Goal: Information Seeking & Learning: Check status

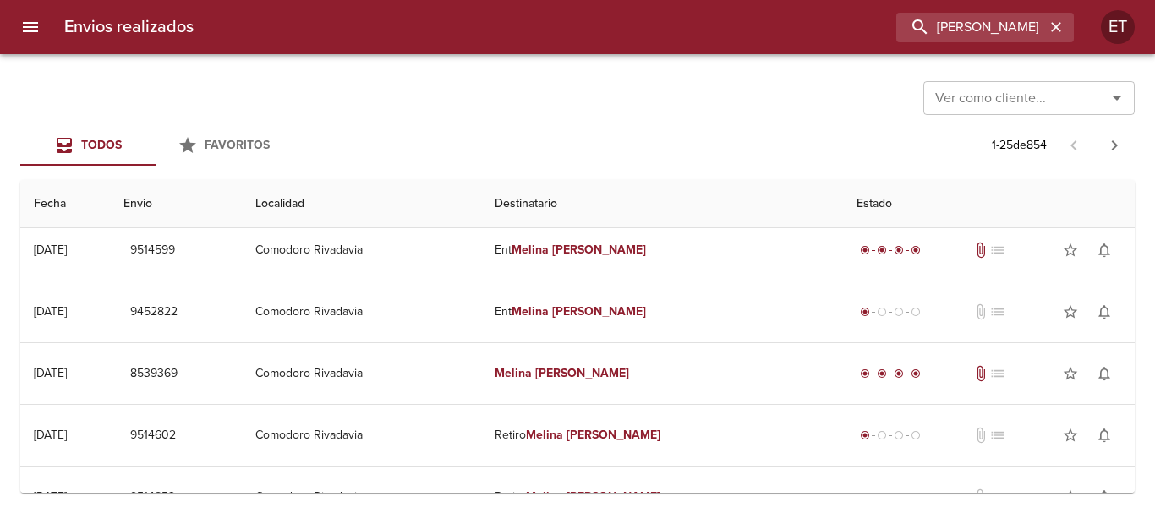
scroll to position [254, 0]
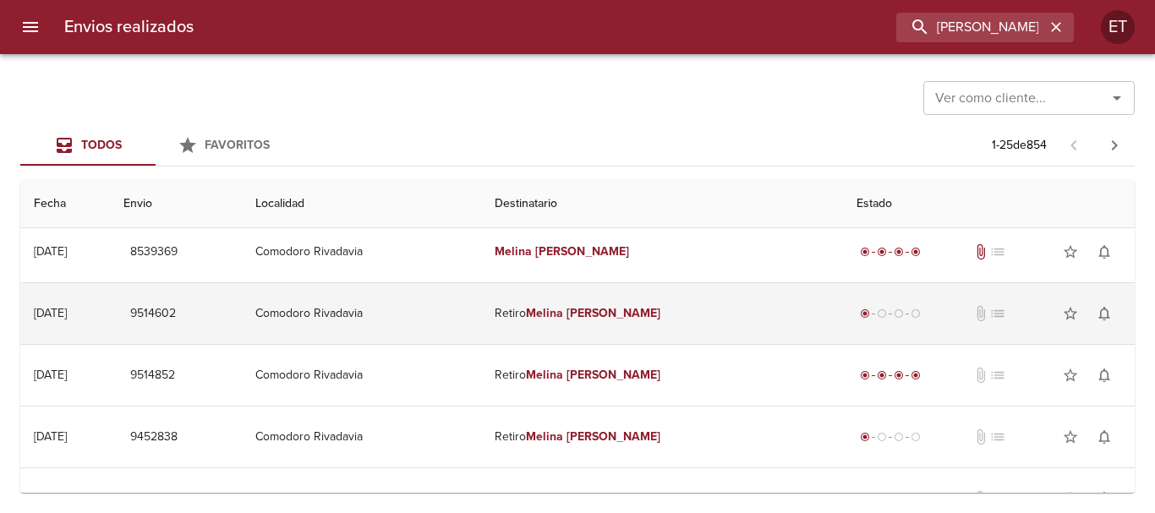
click at [606, 319] on td "Retiro [PERSON_NAME]" at bounding box center [662, 313] width 362 height 61
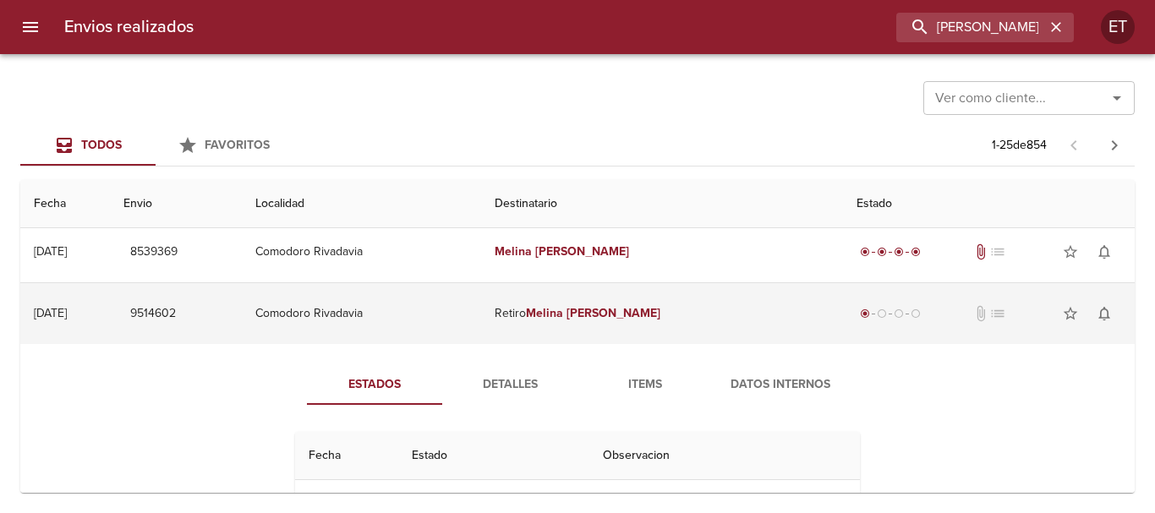
scroll to position [338, 0]
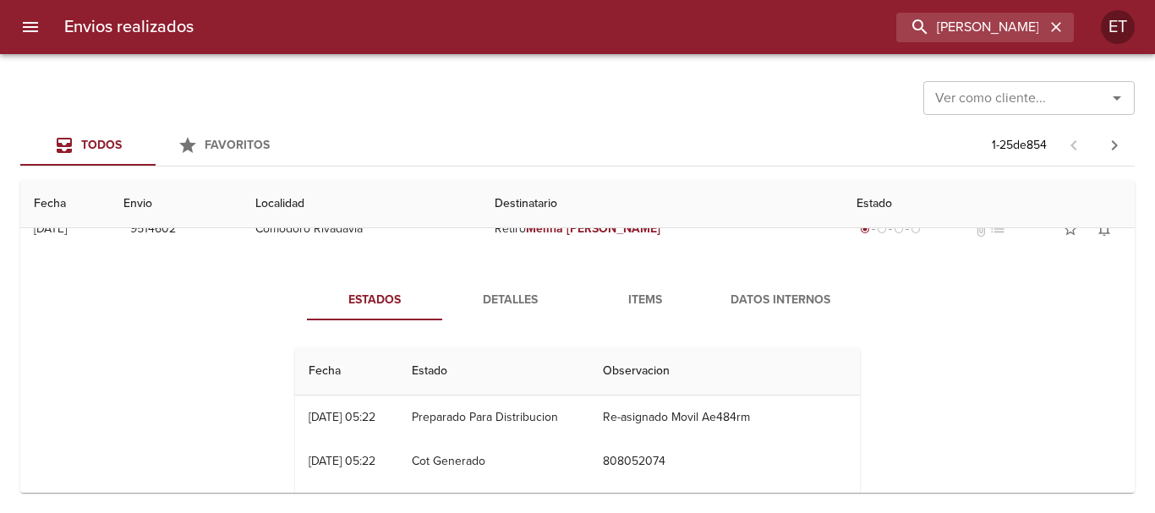
click at [626, 314] on button "Items" at bounding box center [644, 300] width 135 height 41
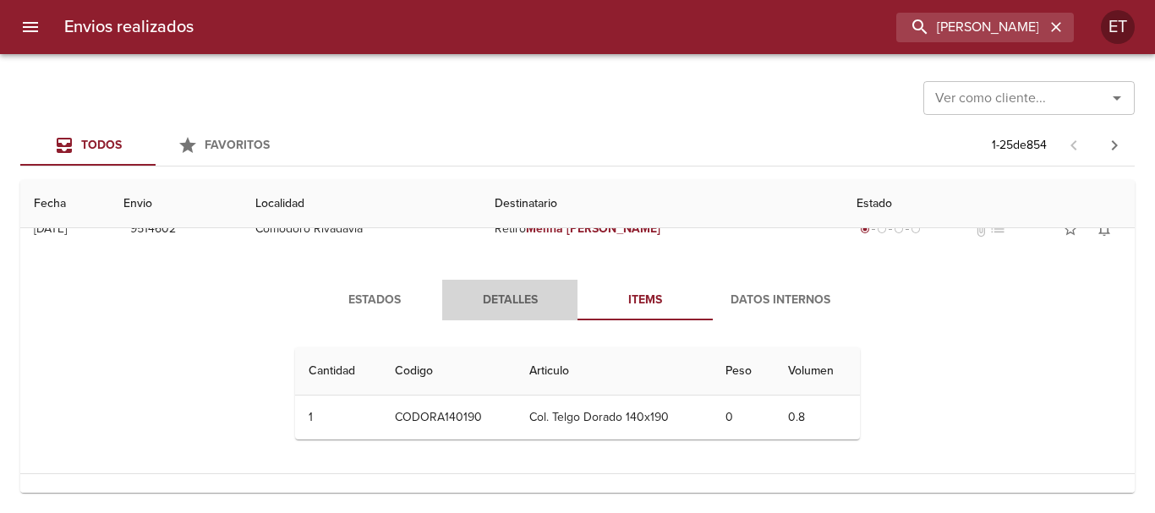
click at [465, 309] on span "Detalles" at bounding box center [509, 300] width 115 height 21
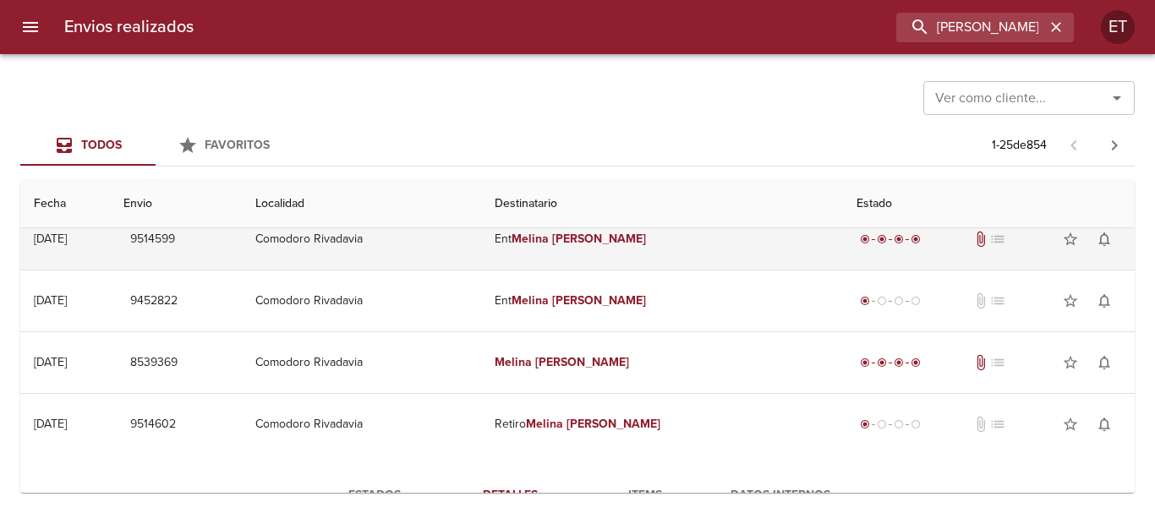
scroll to position [0, 0]
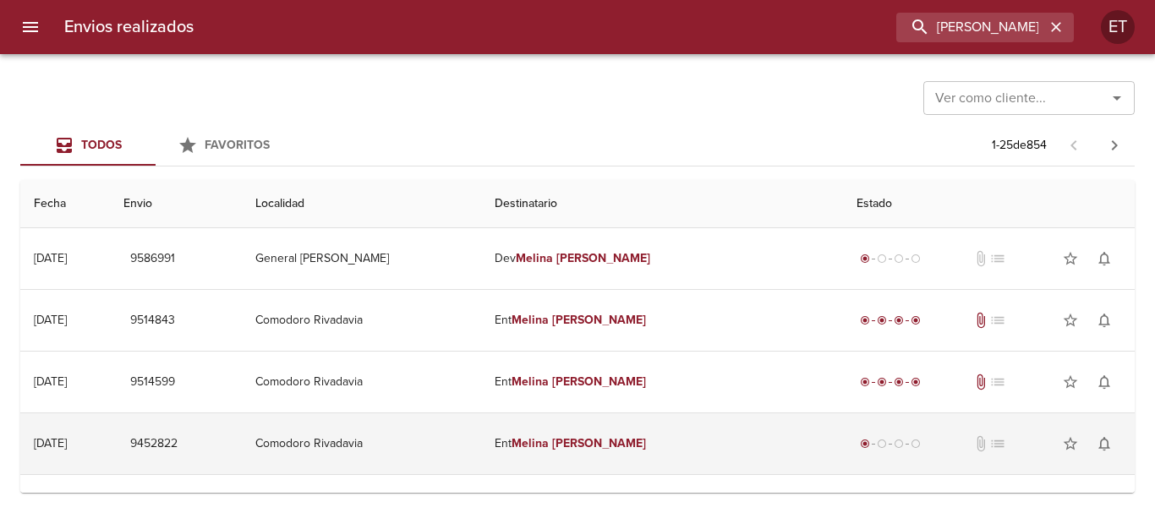
drag, startPoint x: 543, startPoint y: 402, endPoint x: 553, endPoint y: 418, distance: 18.3
click at [558, 423] on td "Ent [PERSON_NAME]" at bounding box center [662, 443] width 362 height 61
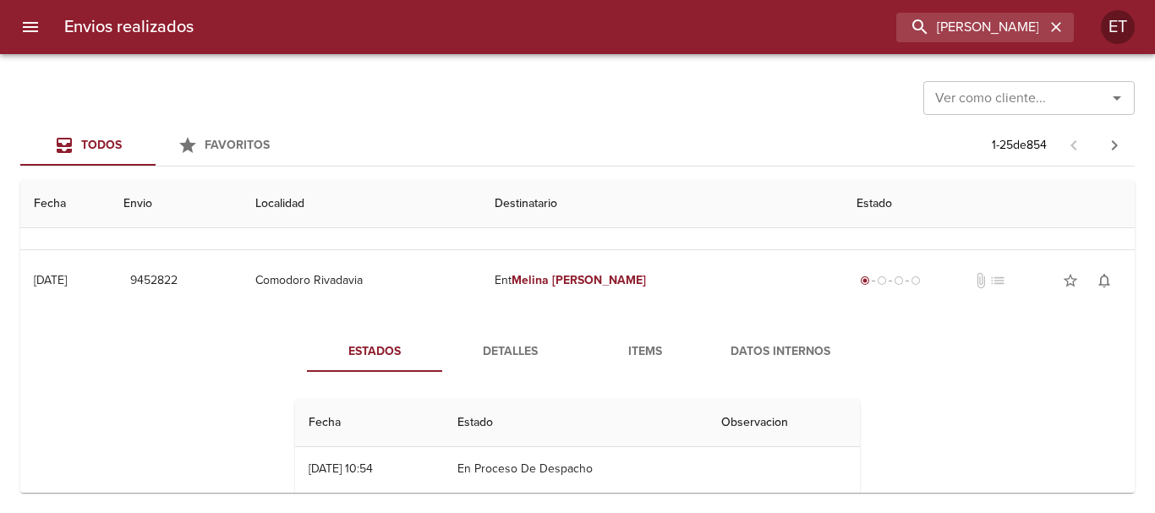
scroll to position [169, 0]
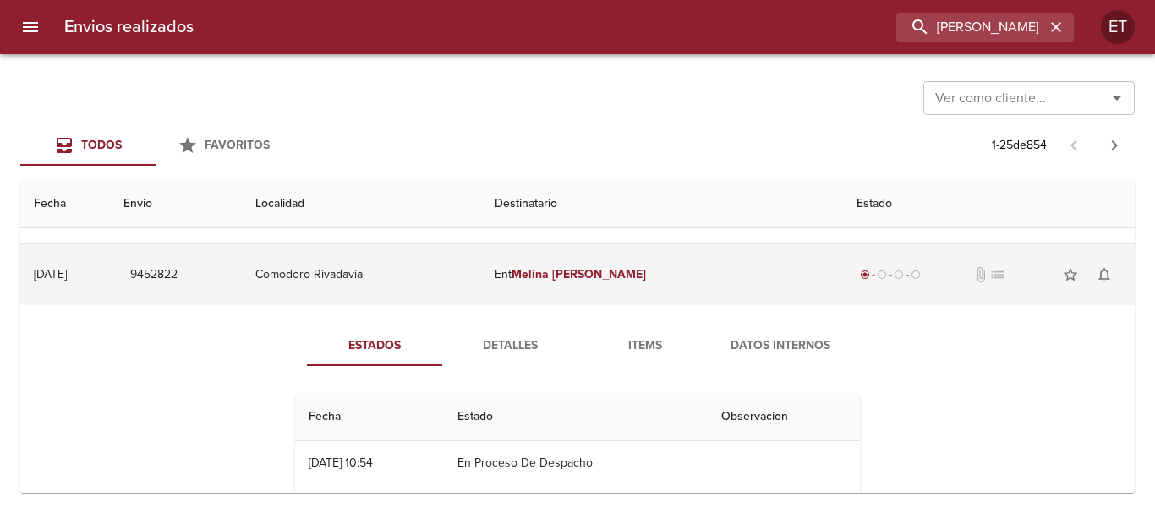
click at [614, 288] on td "Ent [PERSON_NAME]" at bounding box center [662, 274] width 362 height 61
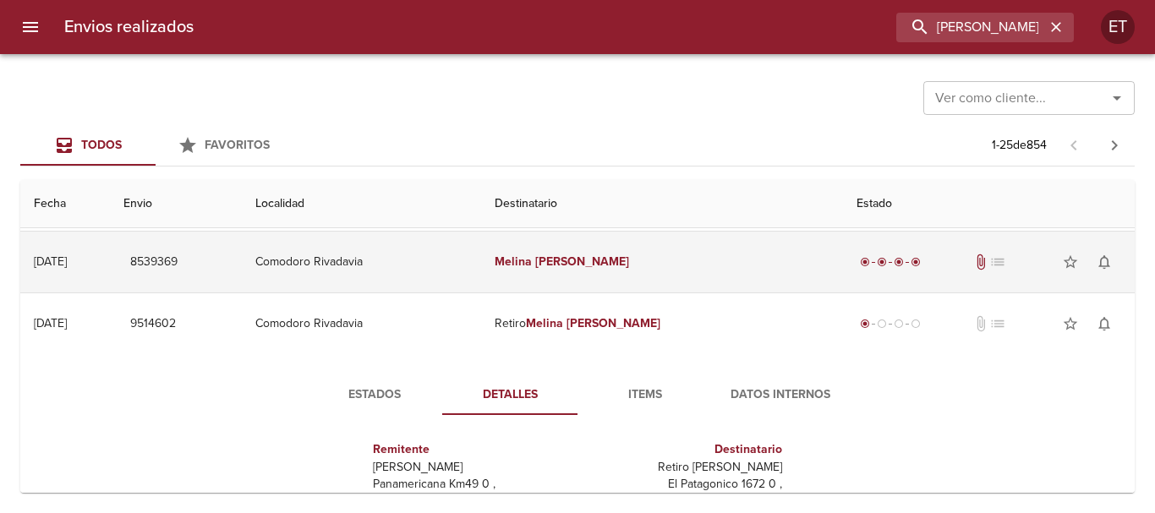
scroll to position [338, 0]
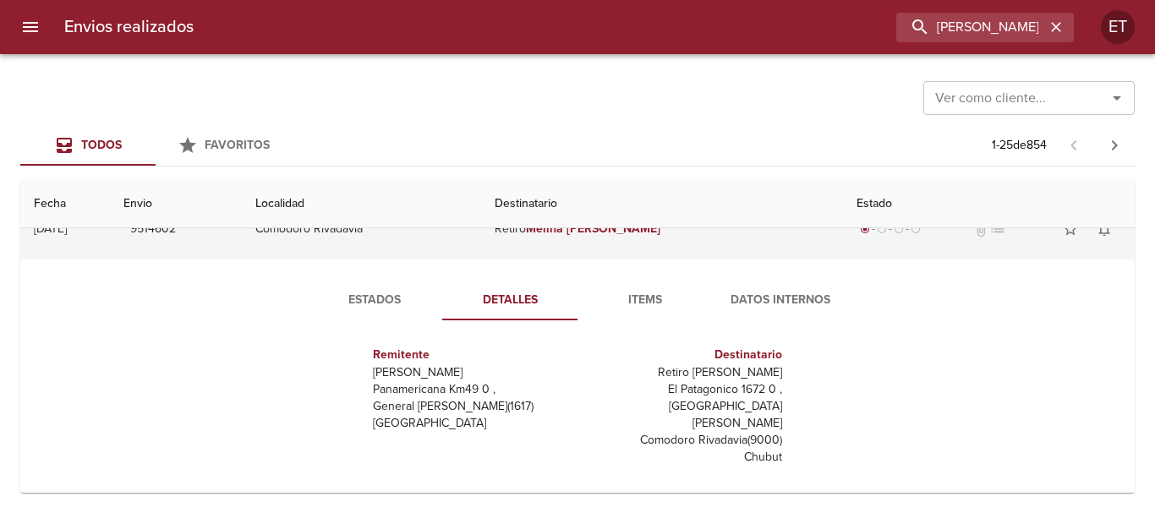
click at [624, 233] on em "[PERSON_NAME]" at bounding box center [613, 228] width 94 height 14
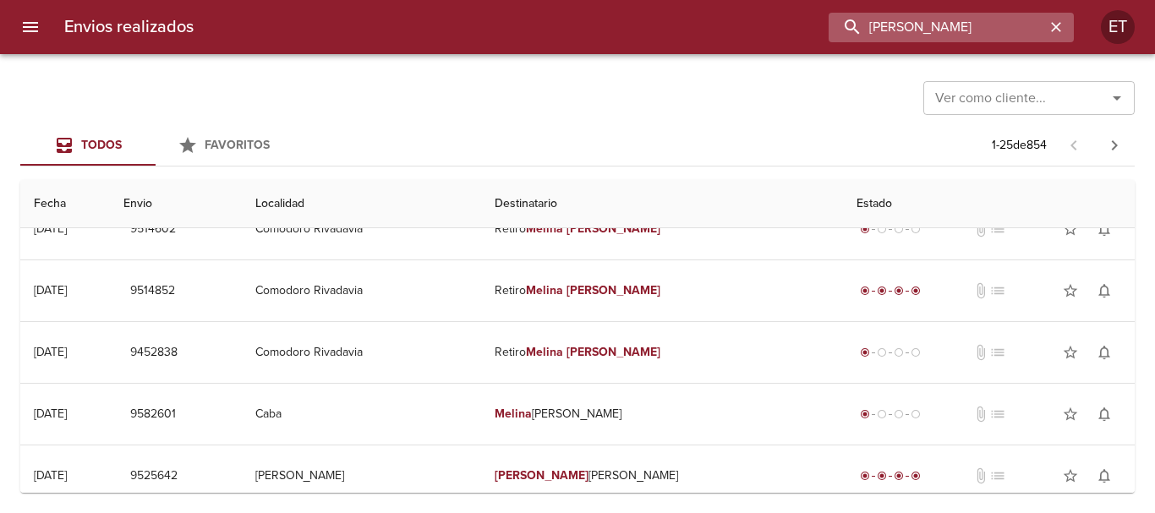
click at [977, 37] on input "[PERSON_NAME]" at bounding box center [936, 28] width 216 height 30
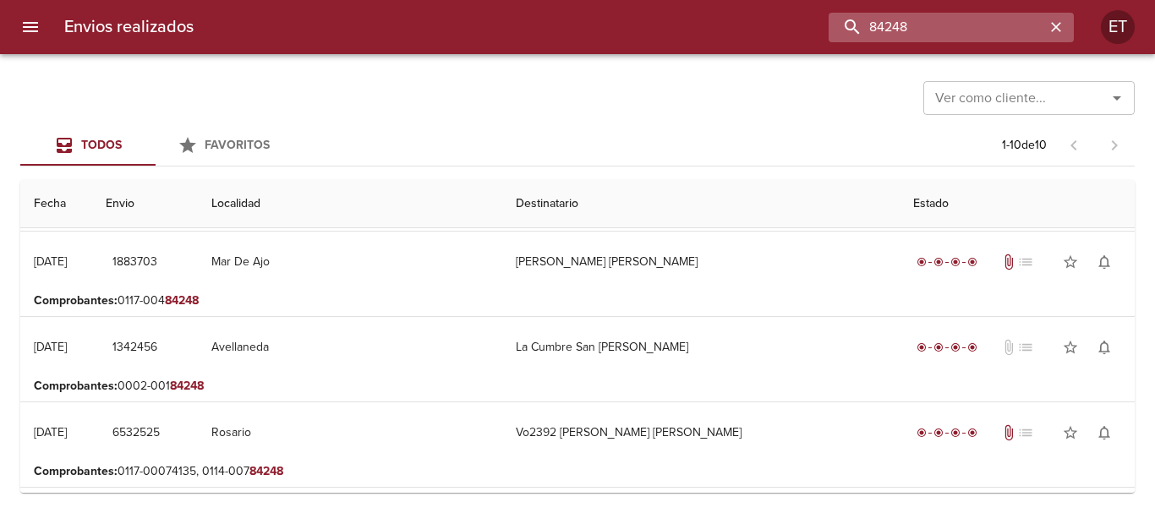
scroll to position [0, 0]
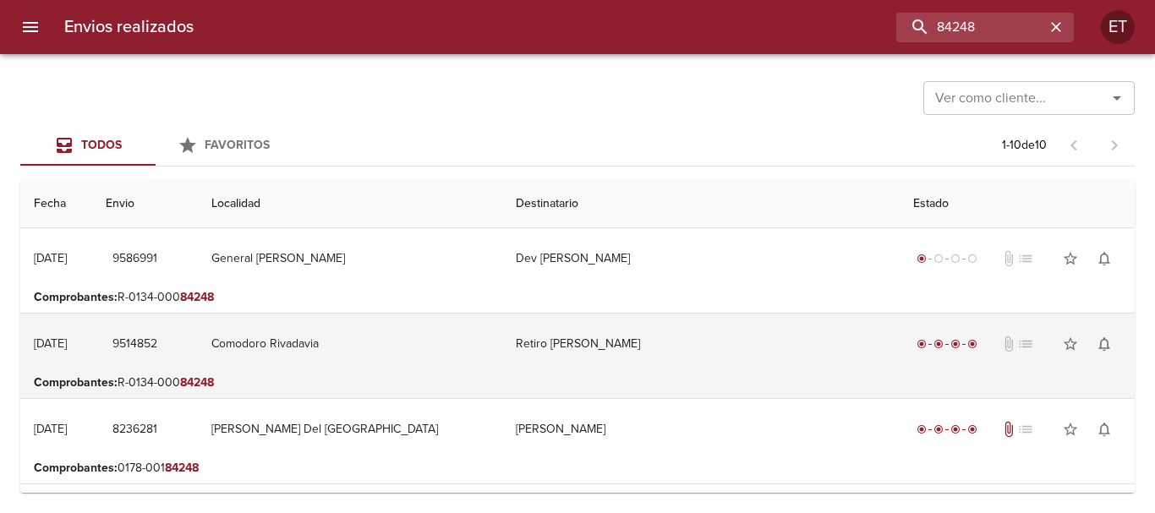
click at [604, 353] on td "Retiro [PERSON_NAME]" at bounding box center [700, 344] width 397 height 61
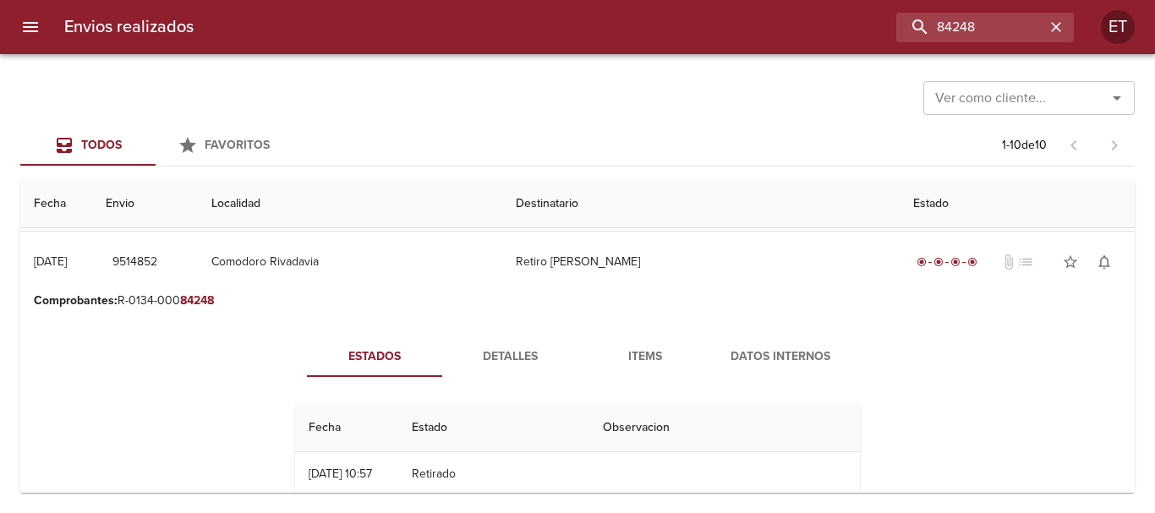
scroll to position [85, 0]
click at [636, 353] on span "Items" at bounding box center [645, 354] width 115 height 21
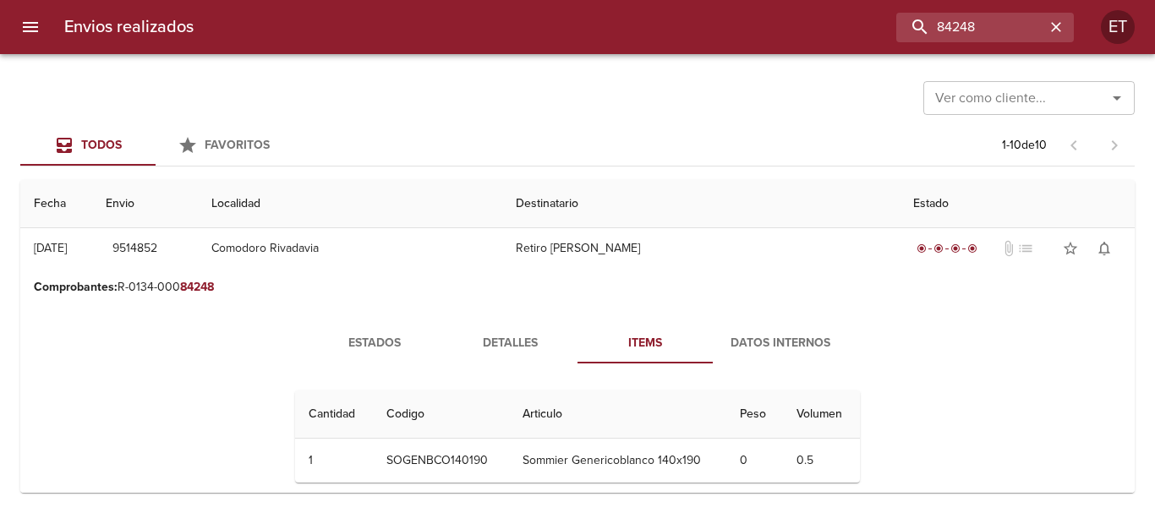
scroll to position [0, 0]
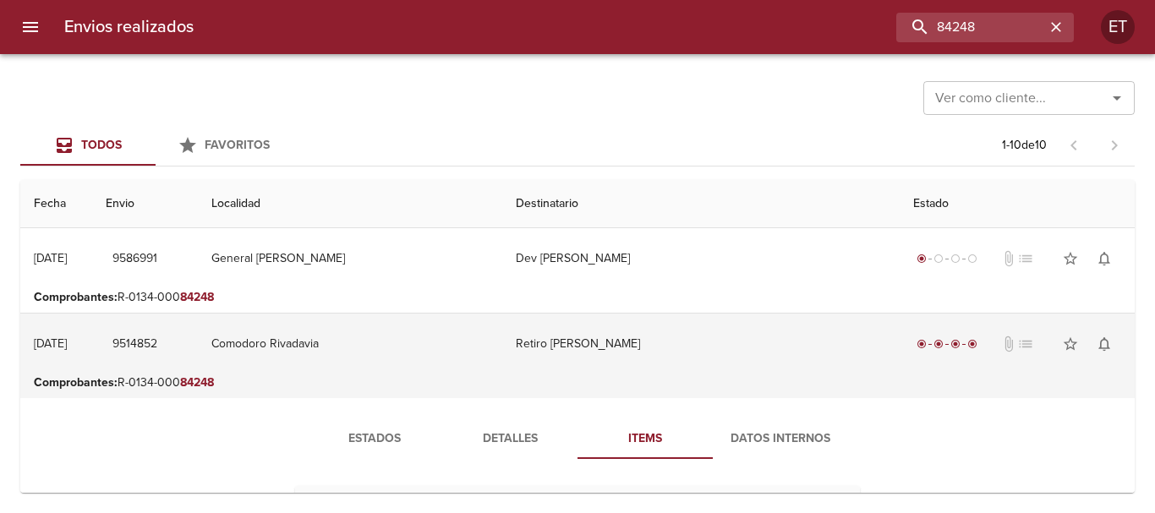
click at [611, 366] on td "Retiro [PERSON_NAME]" at bounding box center [700, 344] width 397 height 61
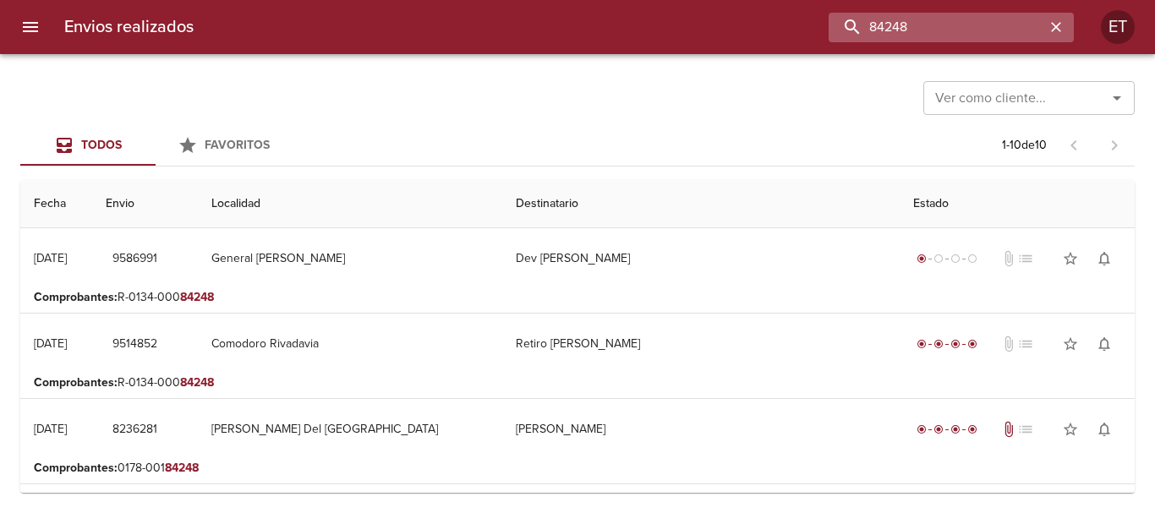
click at [1014, 25] on input "84248" at bounding box center [936, 28] width 216 height 30
type input "[PERSON_NAME]"
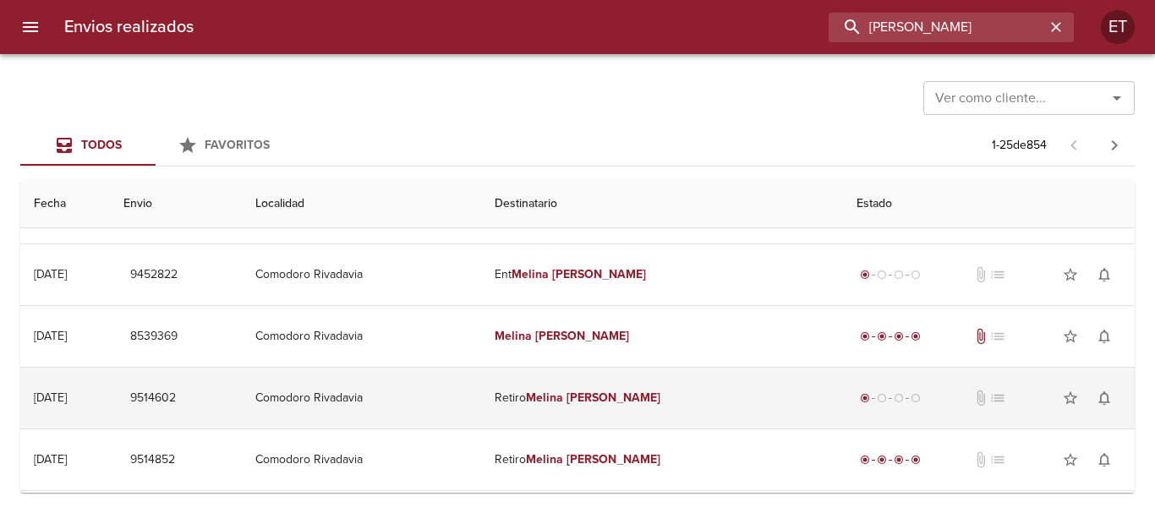
scroll to position [254, 0]
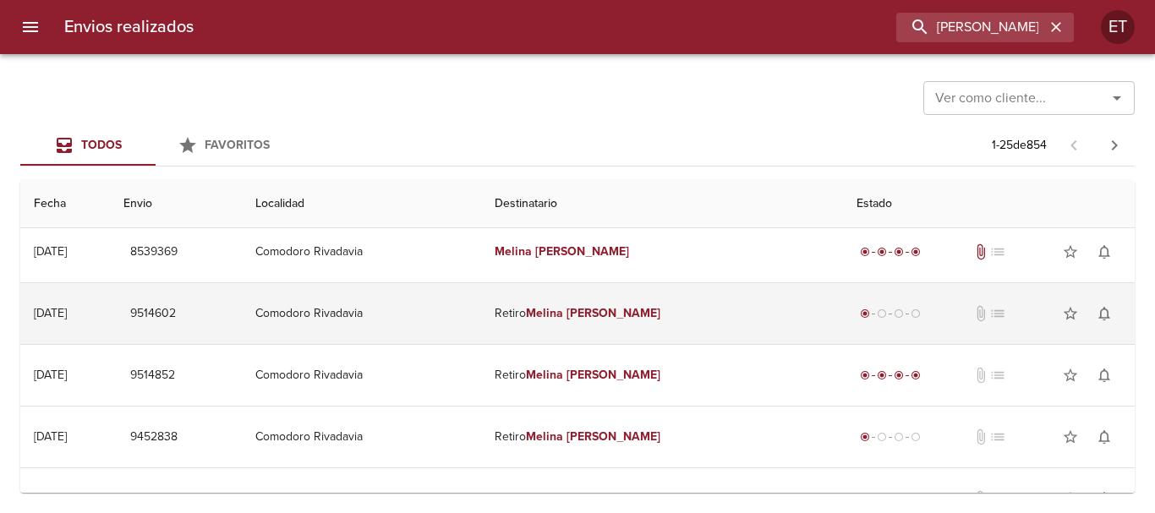
click at [664, 312] on td "Retiro [PERSON_NAME]" at bounding box center [662, 313] width 362 height 61
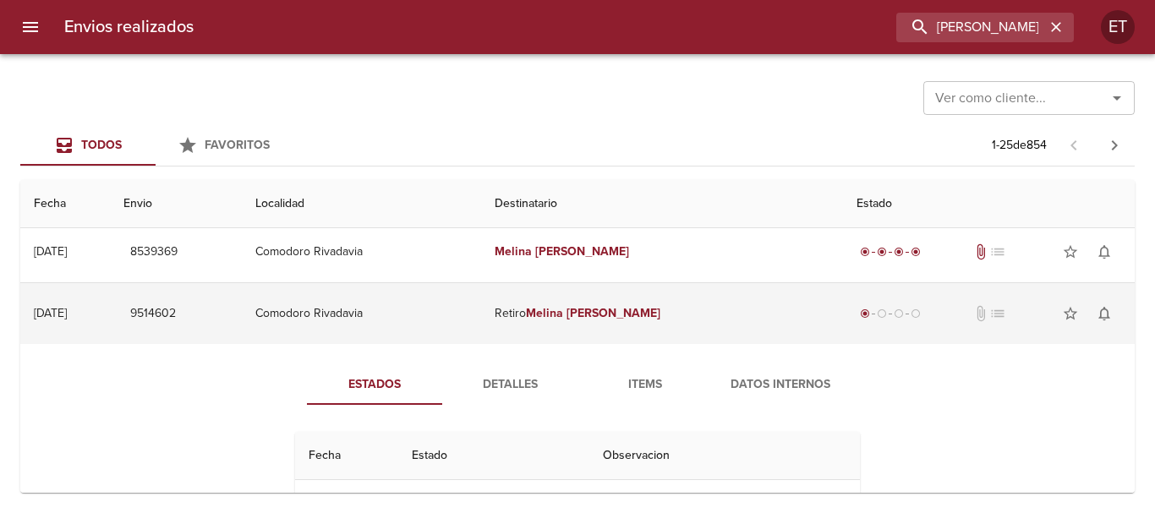
scroll to position [338, 0]
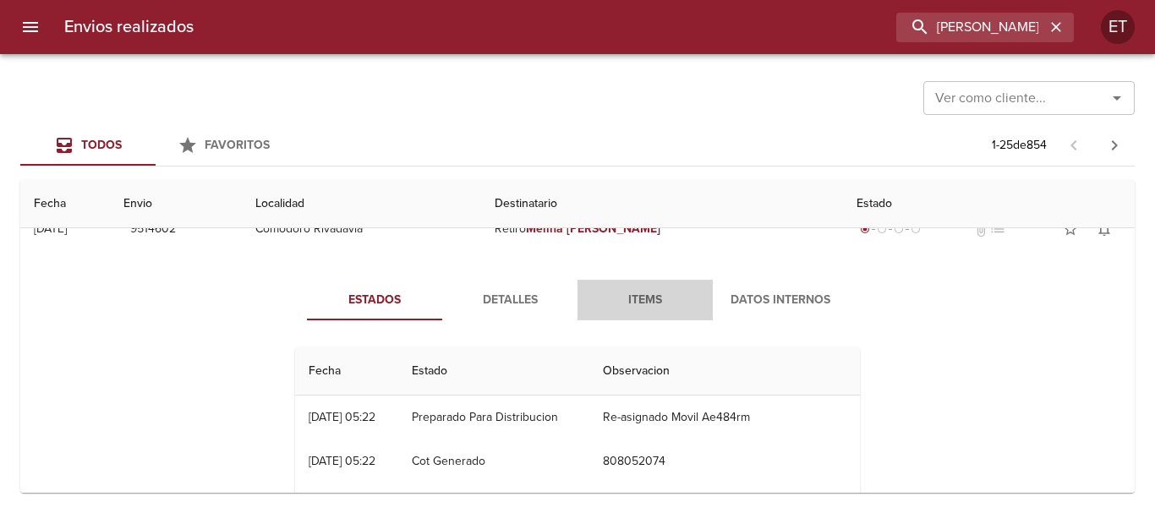
click at [653, 304] on span "Items" at bounding box center [645, 300] width 115 height 21
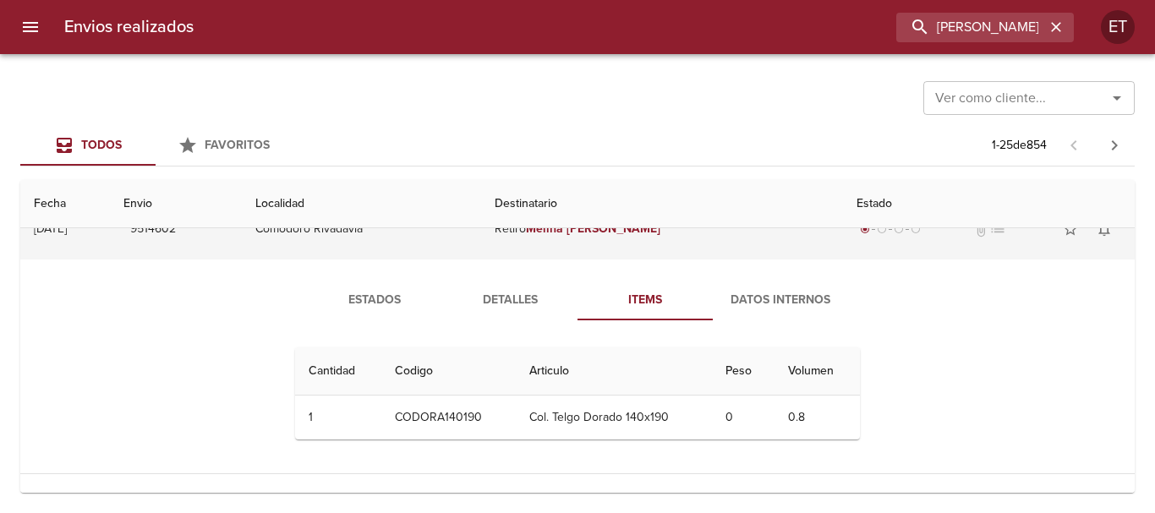
click at [604, 246] on td "Retiro [PERSON_NAME]" at bounding box center [662, 229] width 362 height 61
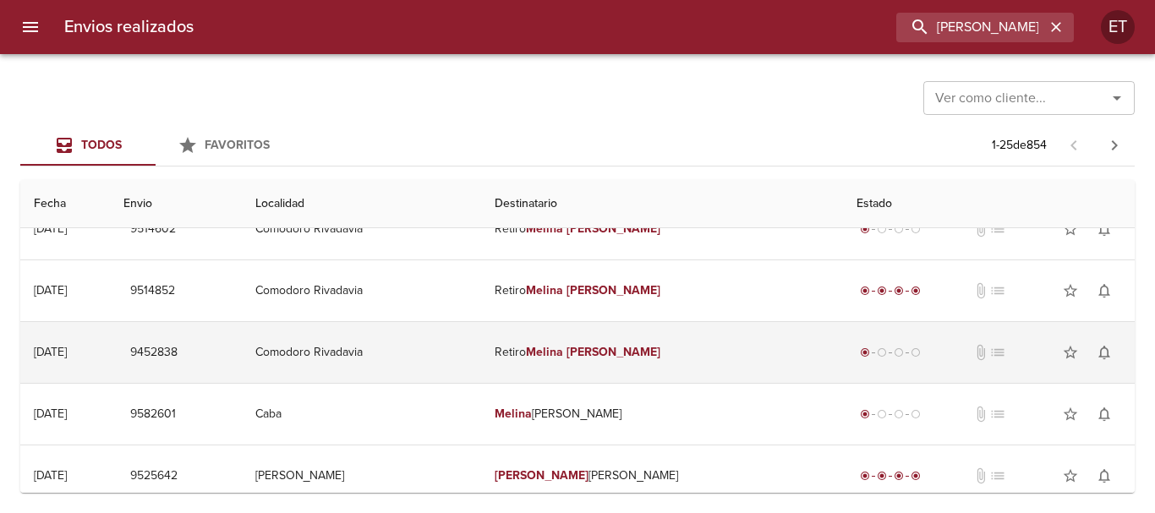
click at [642, 366] on td "Retiro [PERSON_NAME]" at bounding box center [662, 352] width 362 height 61
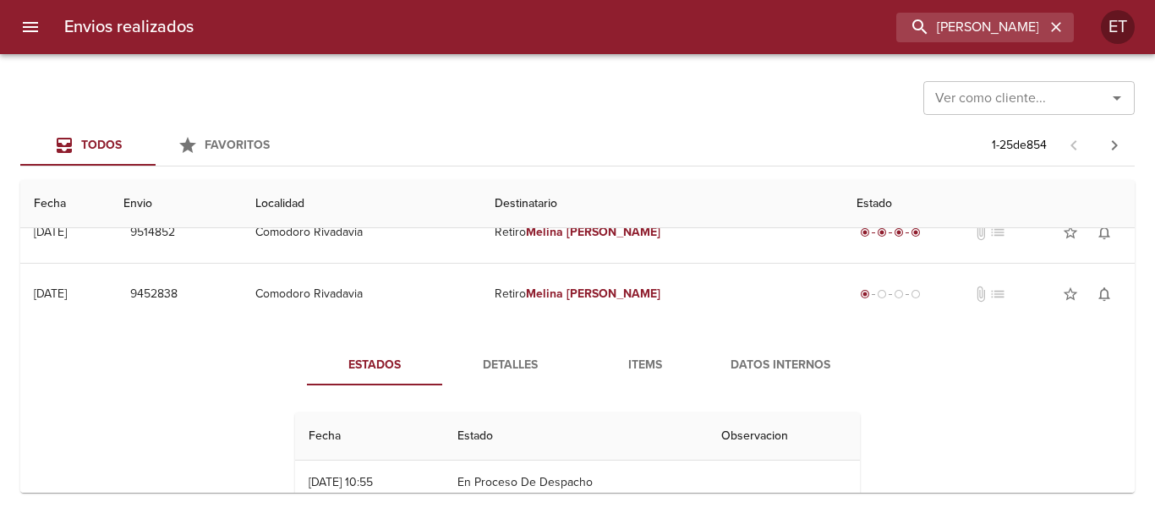
scroll to position [423, 0]
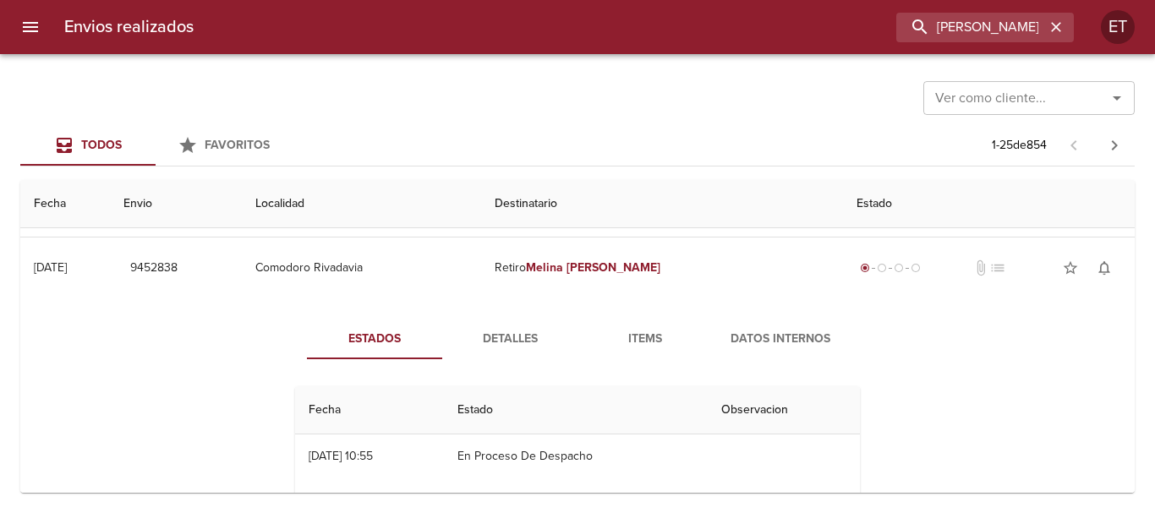
click at [635, 343] on span "Items" at bounding box center [645, 339] width 115 height 21
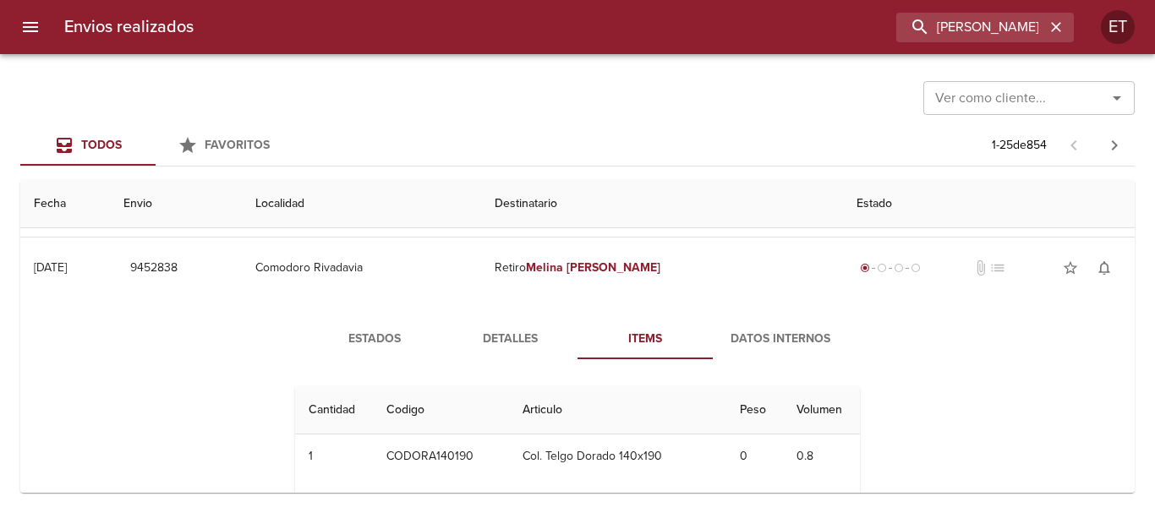
scroll to position [338, 0]
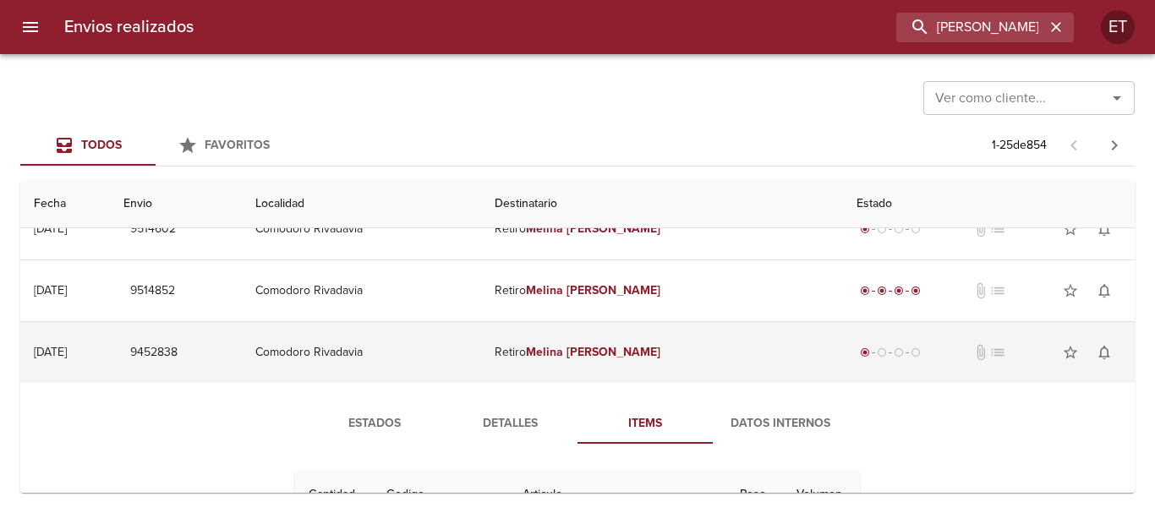
click at [601, 364] on td "Retiro [PERSON_NAME]" at bounding box center [662, 352] width 362 height 61
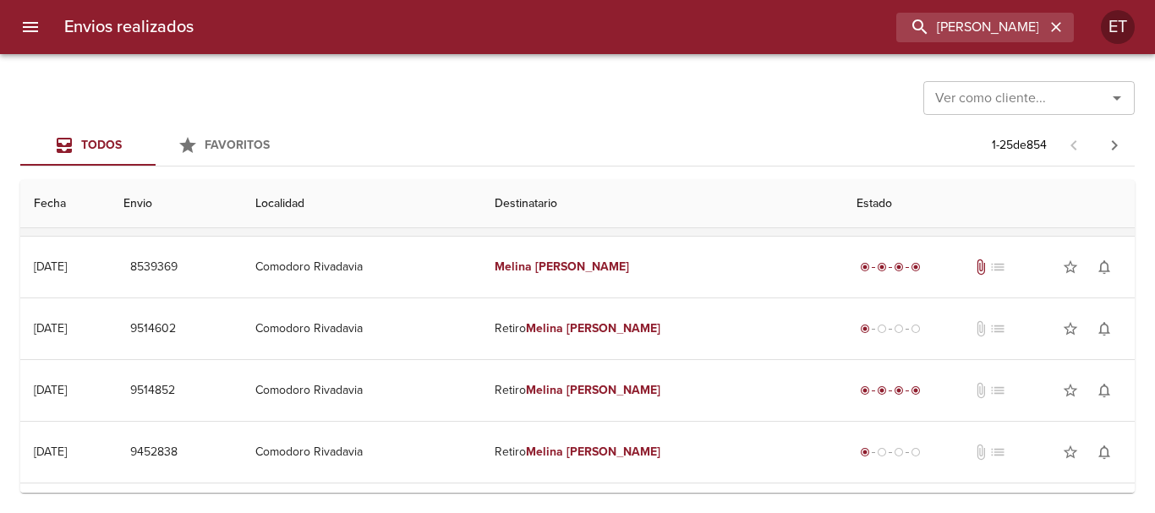
scroll to position [254, 0]
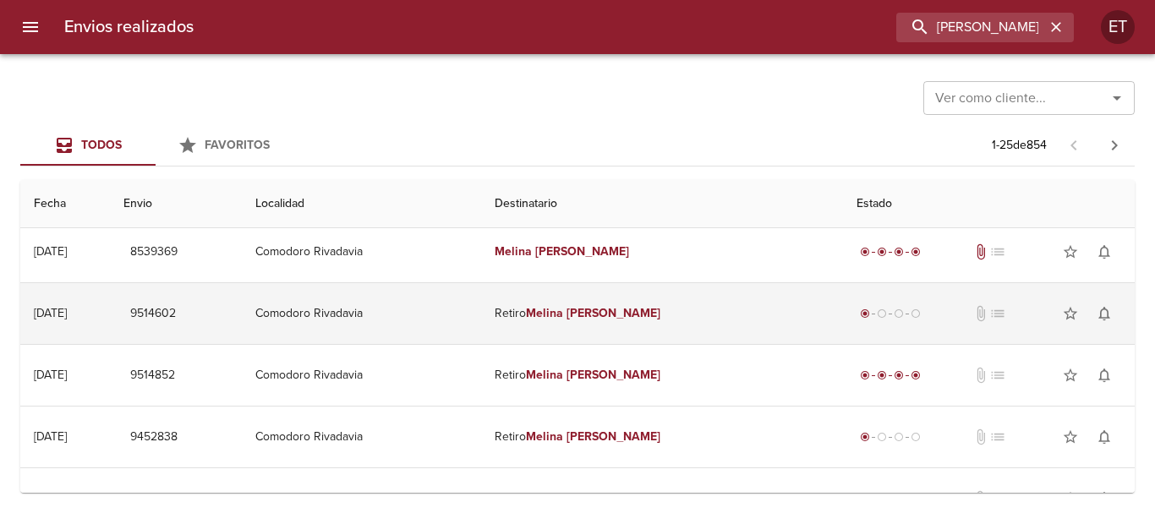
click at [626, 309] on em "[PERSON_NAME]" at bounding box center [613, 313] width 94 height 14
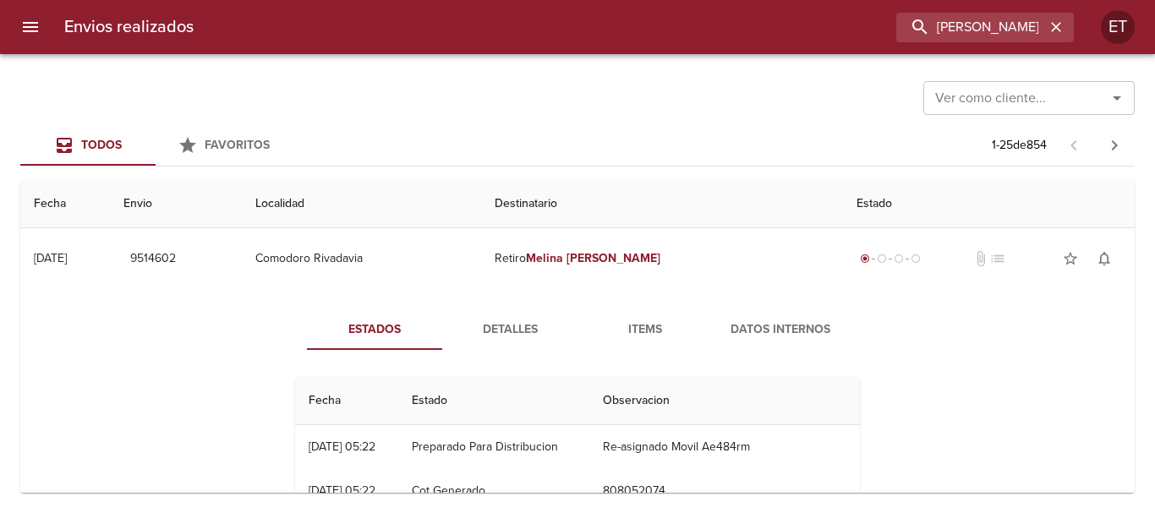
scroll to position [338, 0]
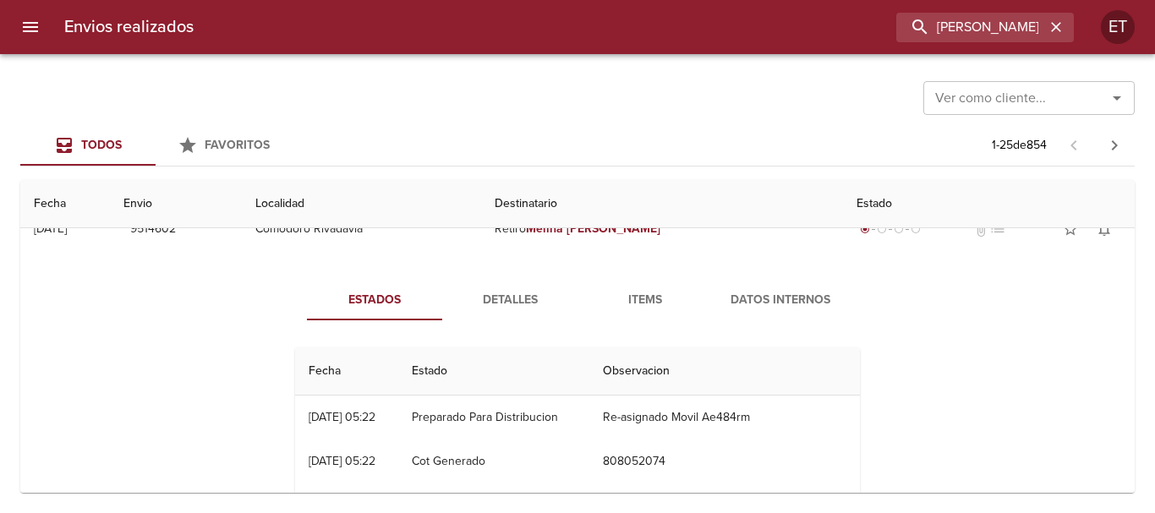
click at [640, 320] on button "Items" at bounding box center [644, 300] width 135 height 41
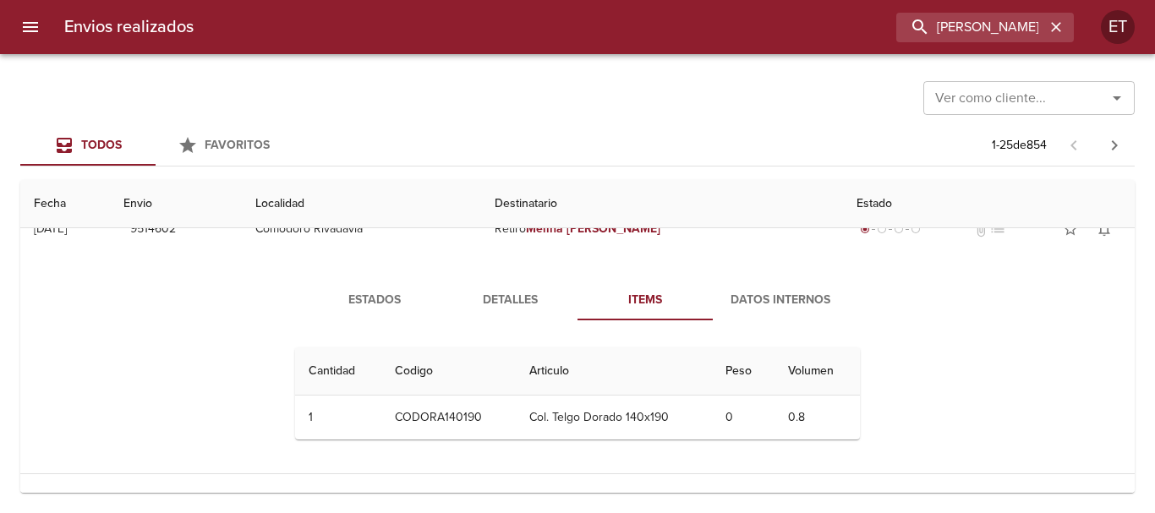
click at [506, 322] on div "Estados Detalles Items Datos Internos Cantidad Cant. Codigo Articulo Peso Volum…" at bounding box center [577, 366] width 609 height 173
click at [517, 308] on span "Detalles" at bounding box center [509, 300] width 115 height 21
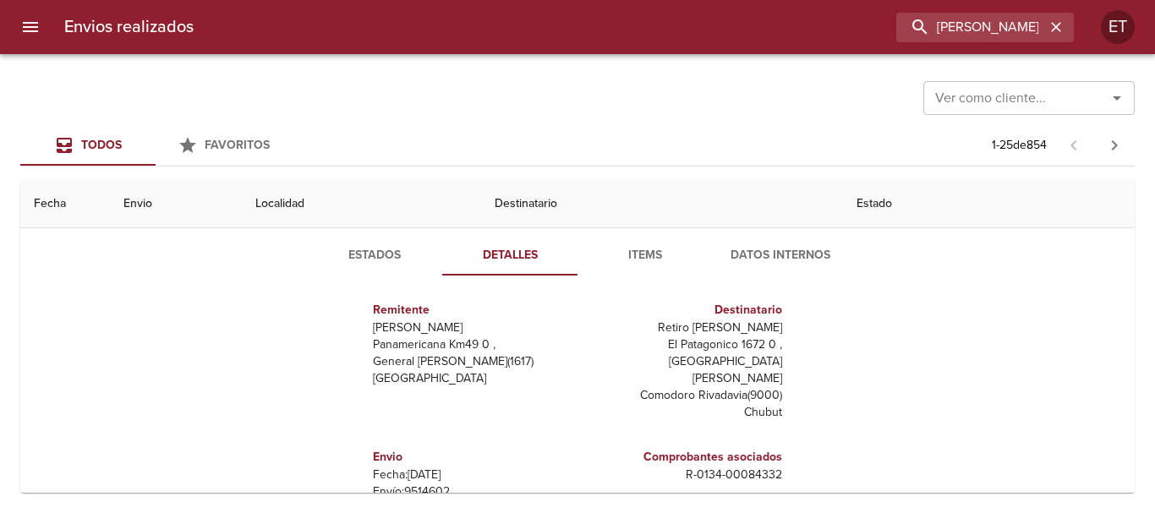
scroll to position [423, 0]
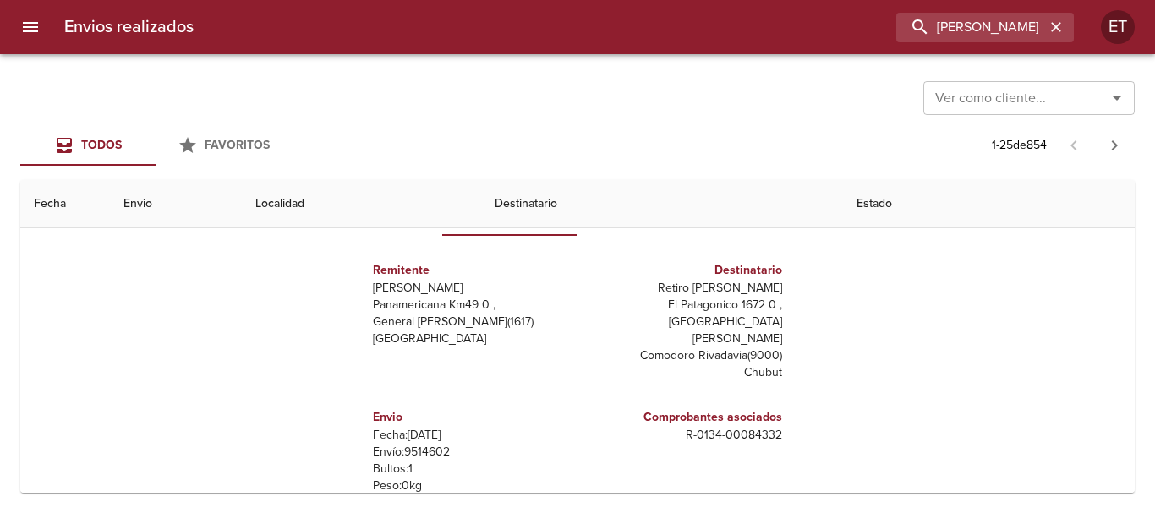
click at [738, 409] on h6 "Comprobantes asociados" at bounding box center [683, 417] width 198 height 19
click at [752, 427] on p "R - 0134 - 00084332" at bounding box center [683, 435] width 198 height 17
copy p "00084332"
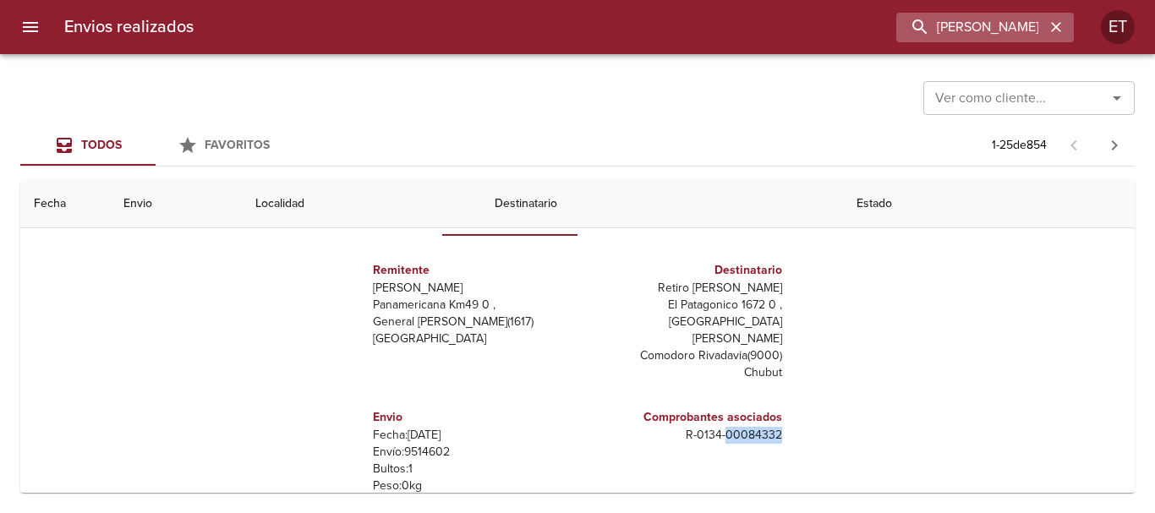
click at [1060, 22] on icon "button" at bounding box center [1055, 27] width 17 height 17
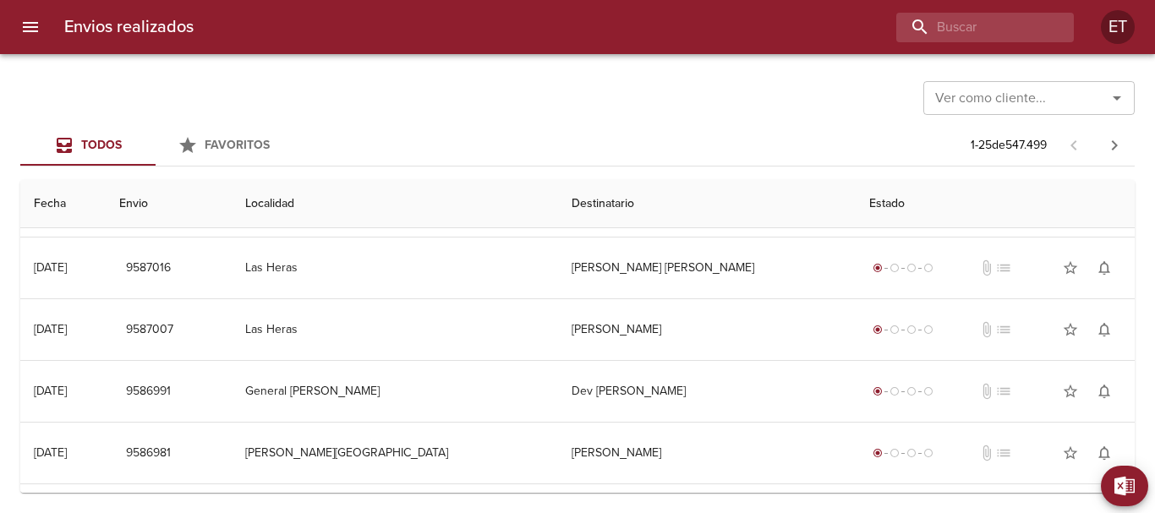
scroll to position [0, 0]
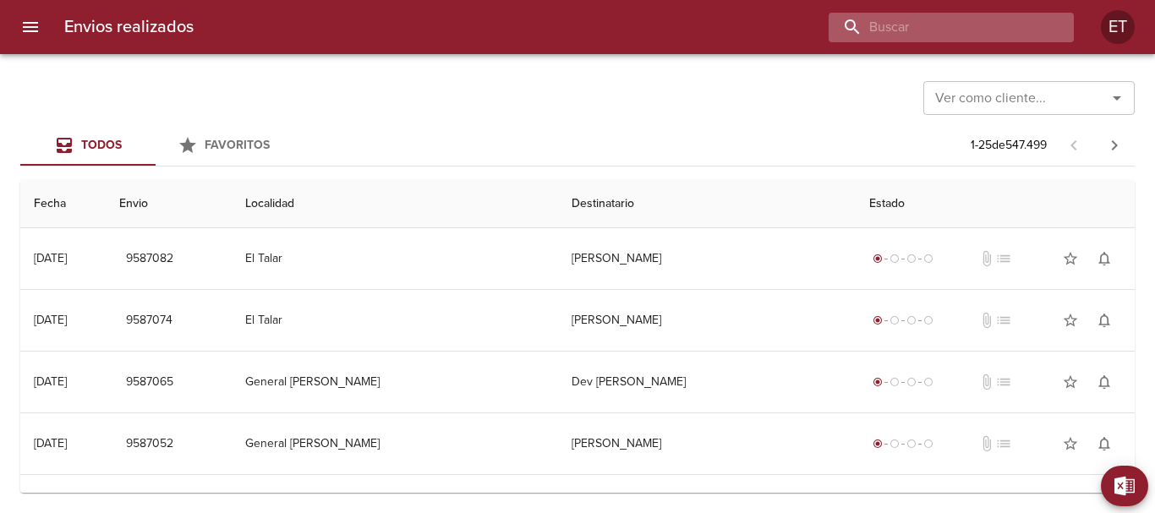
click at [970, 29] on input "buscar" at bounding box center [936, 28] width 216 height 30
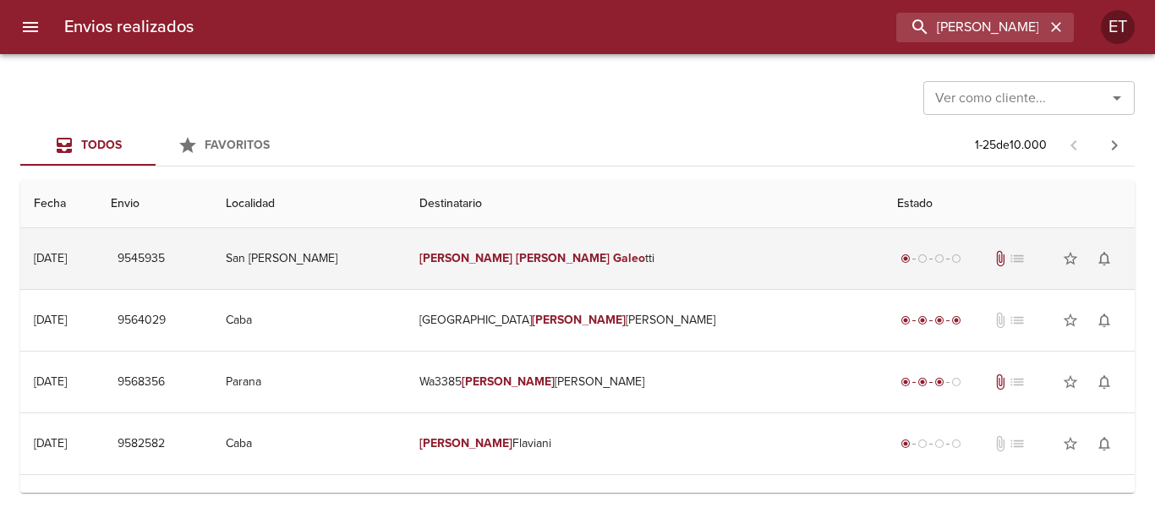
click at [720, 259] on td "[PERSON_NAME] tti" at bounding box center [645, 258] width 478 height 61
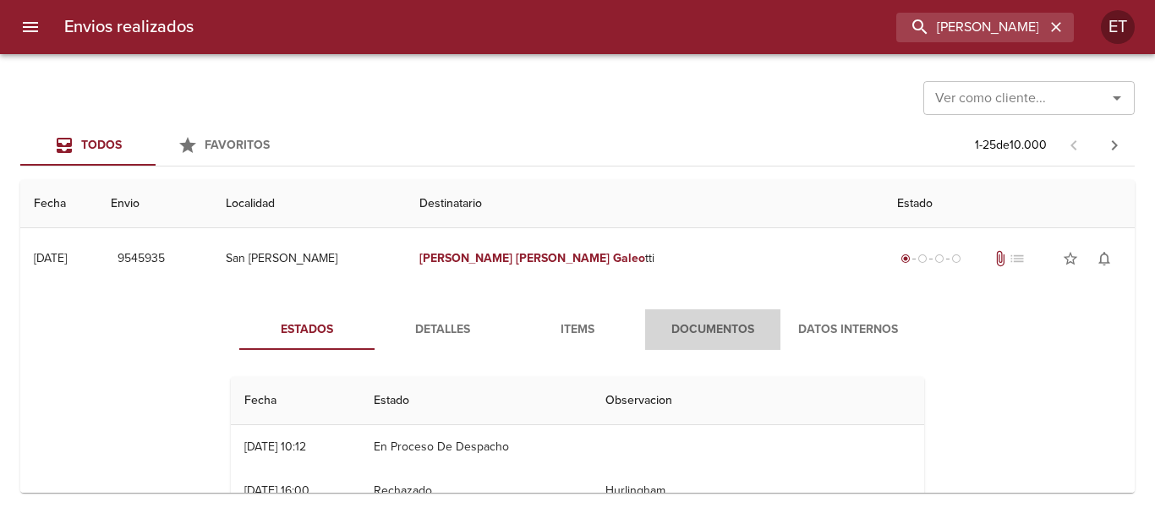
click at [727, 333] on span "Documentos" at bounding box center [712, 330] width 115 height 21
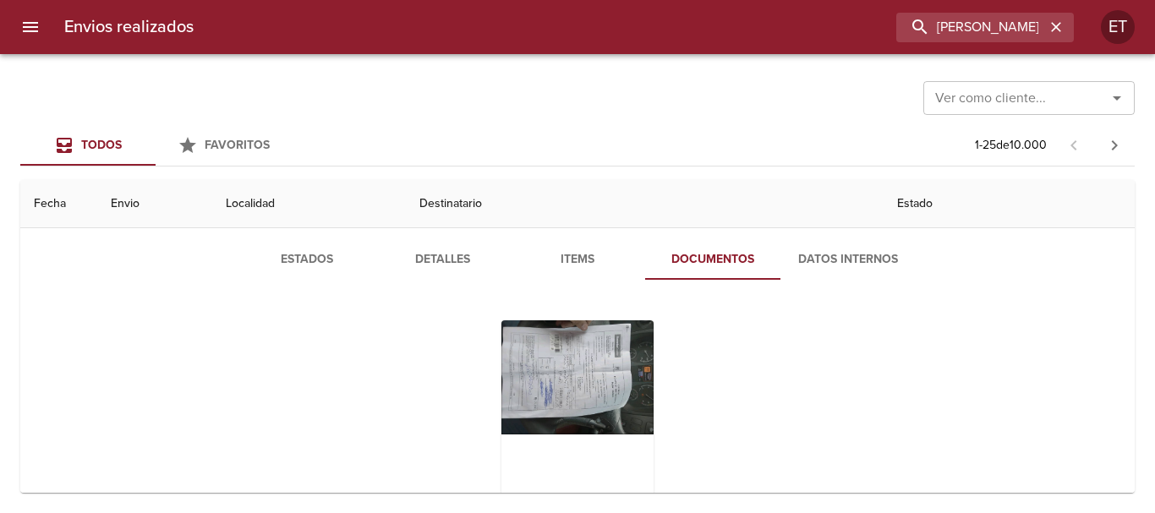
scroll to position [169, 0]
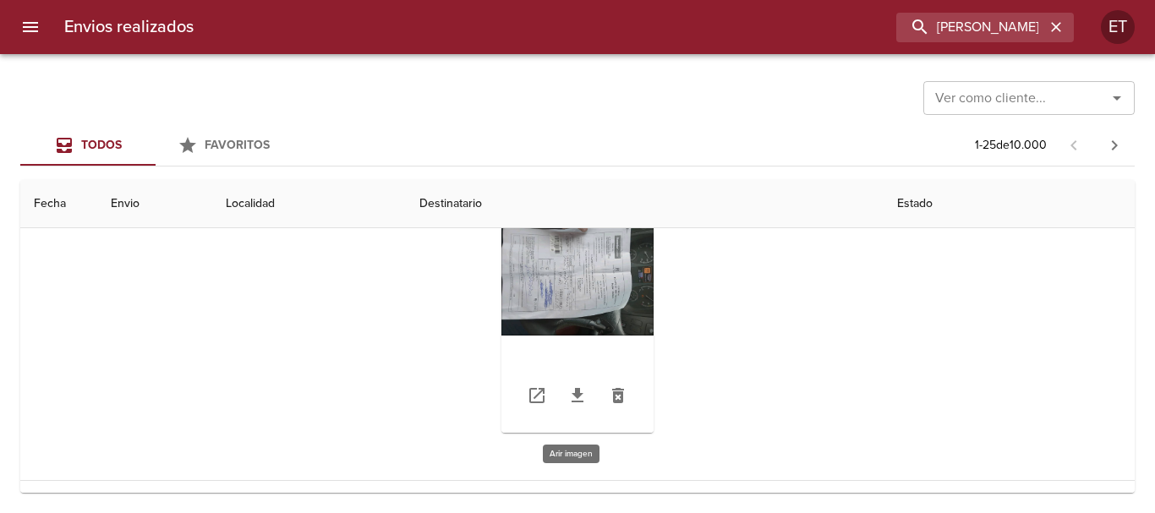
click at [615, 268] on div "Tabla de envíos del cliente" at bounding box center [577, 326] width 152 height 211
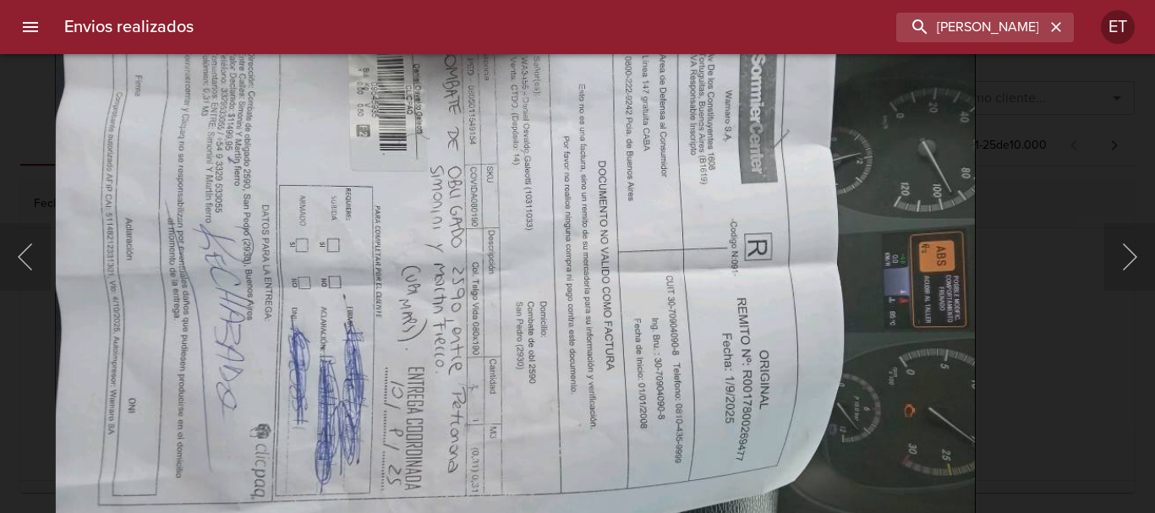
click at [1053, 413] on div "Lightbox" at bounding box center [577, 256] width 1155 height 513
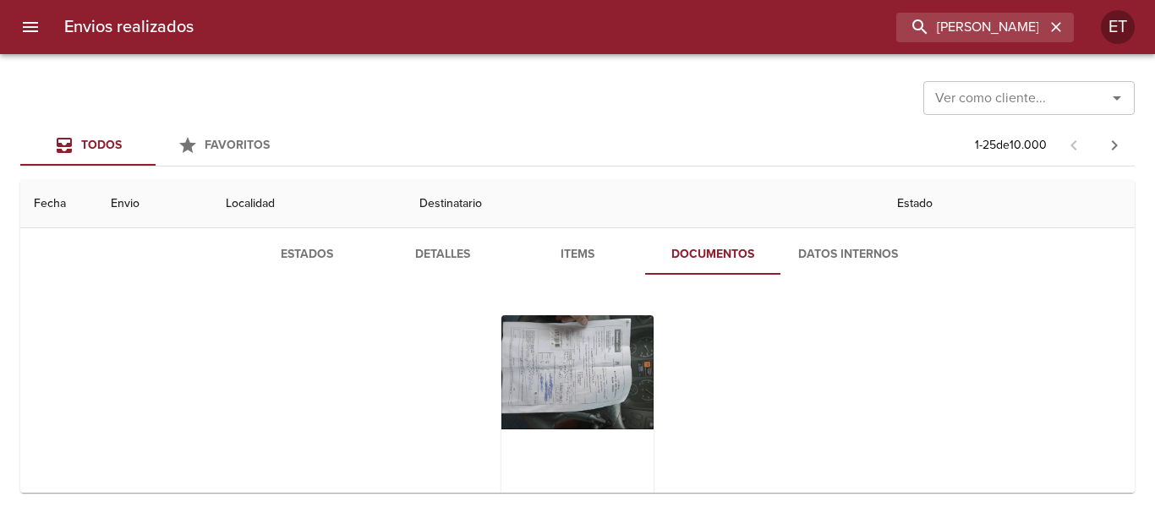
scroll to position [0, 0]
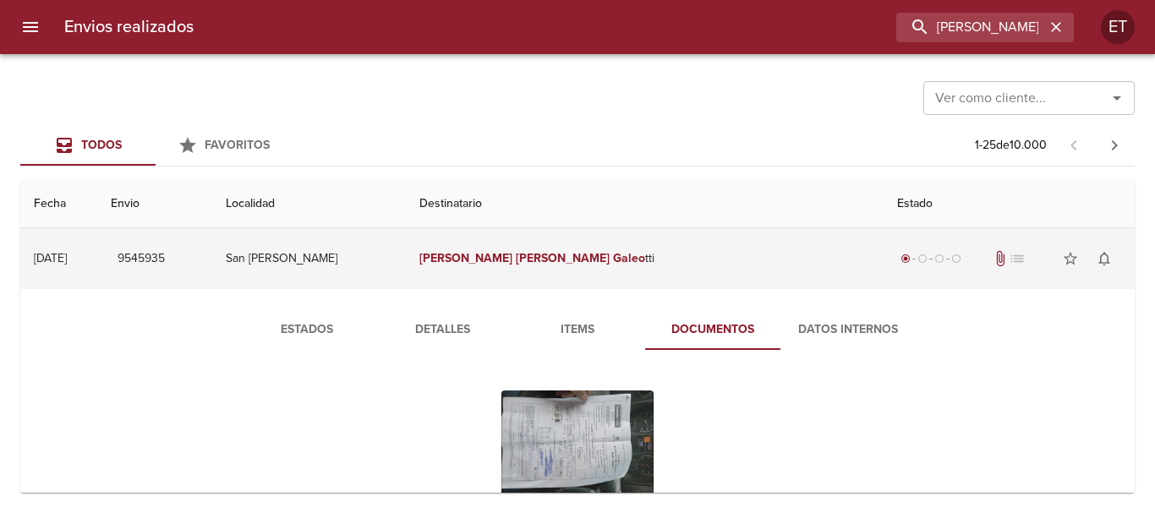
click at [627, 249] on td "[PERSON_NAME] tti" at bounding box center [645, 258] width 478 height 61
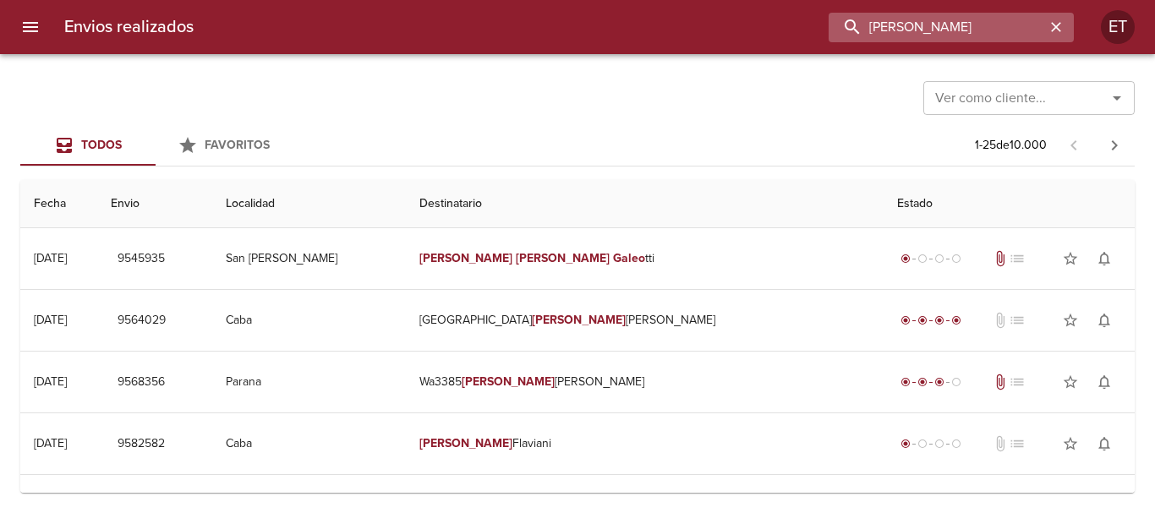
click at [992, 27] on input "[PERSON_NAME]" at bounding box center [936, 28] width 216 height 30
click at [990, 27] on input "[PERSON_NAME]" at bounding box center [936, 28] width 216 height 30
click at [989, 28] on input "[PERSON_NAME]" at bounding box center [936, 28] width 216 height 30
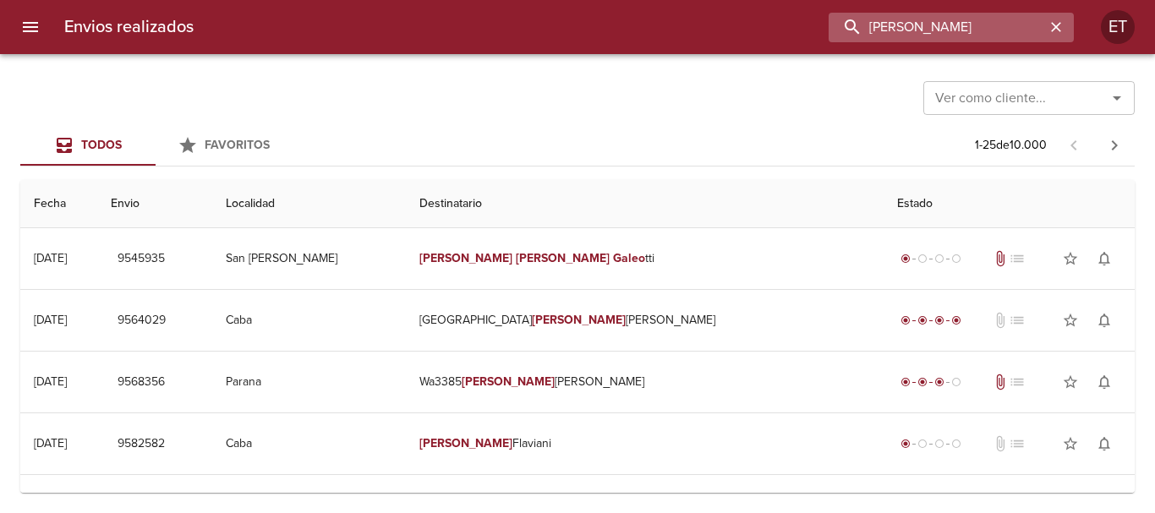
click at [989, 28] on input "[PERSON_NAME]" at bounding box center [936, 28] width 216 height 30
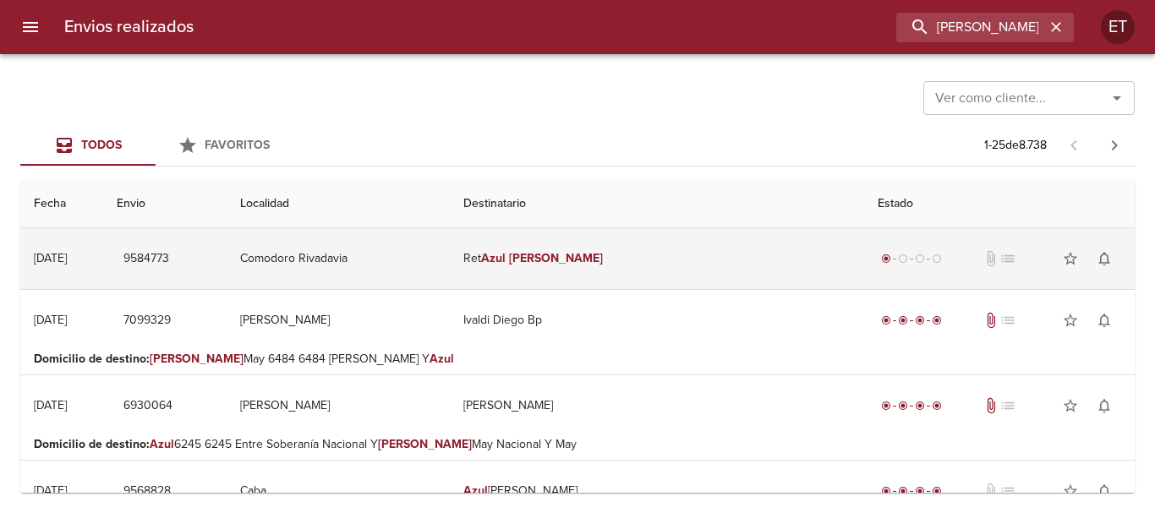
click at [654, 259] on td "Ret [PERSON_NAME]" at bounding box center [657, 258] width 414 height 61
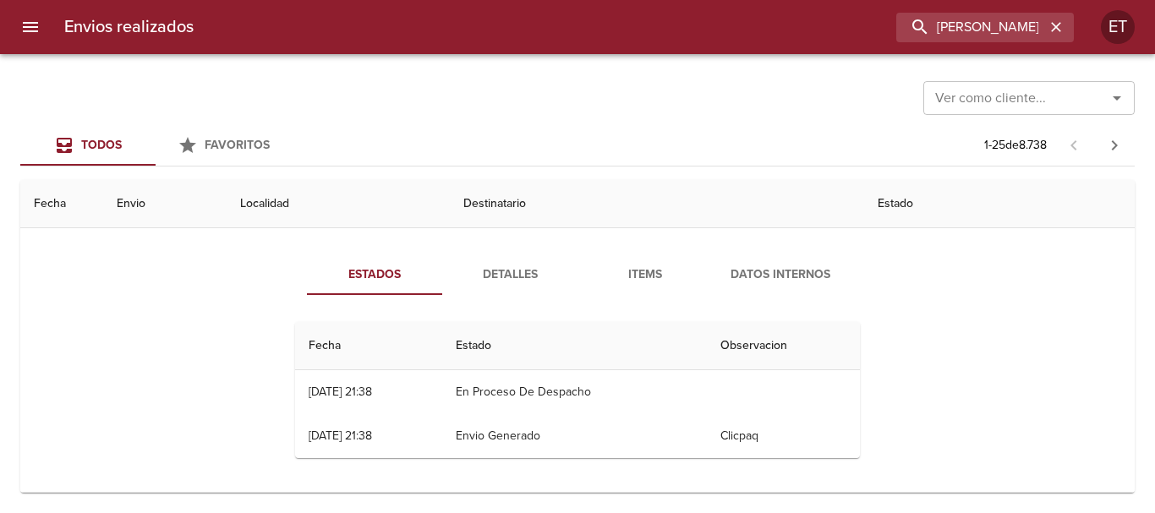
scroll to position [85, 0]
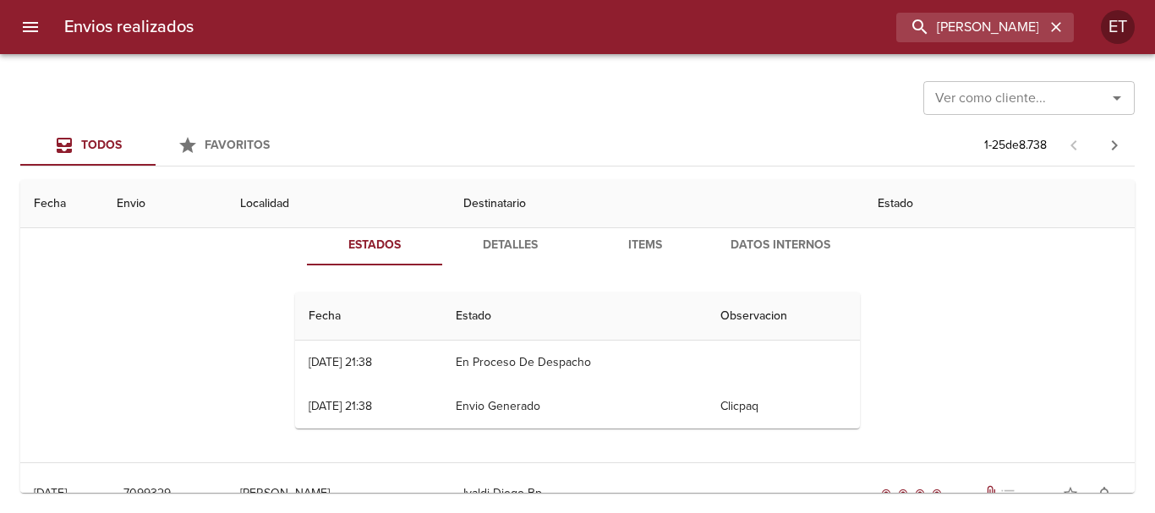
click at [638, 232] on button "Items" at bounding box center [644, 245] width 135 height 41
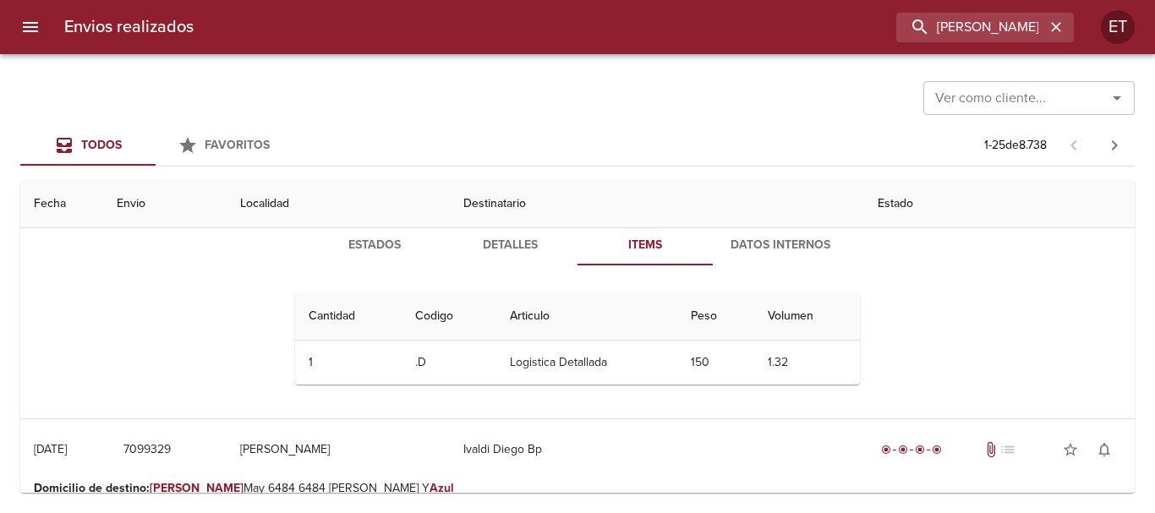
click at [530, 235] on span "Detalles" at bounding box center [509, 245] width 115 height 21
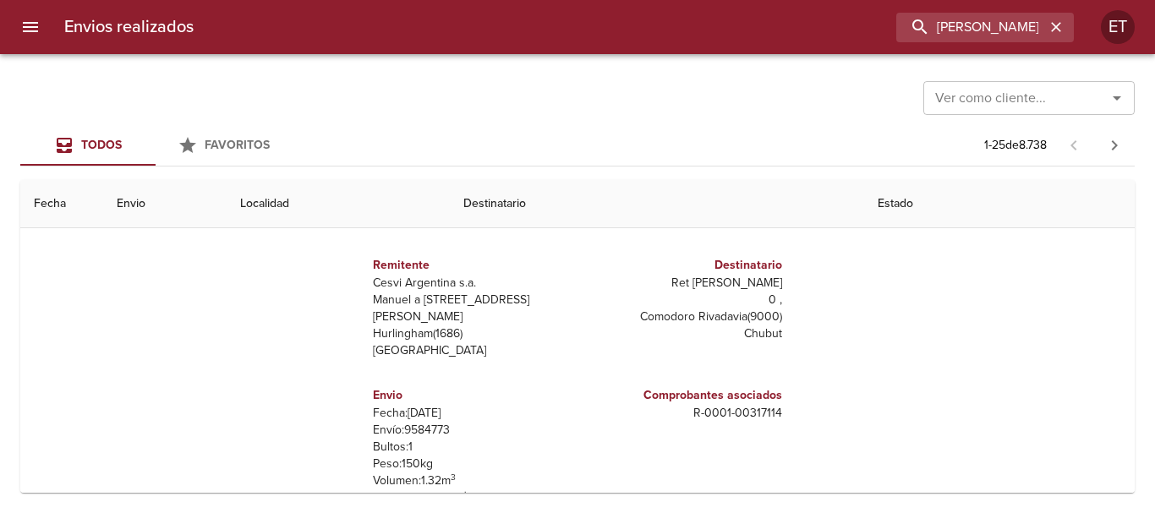
scroll to position [0, 0]
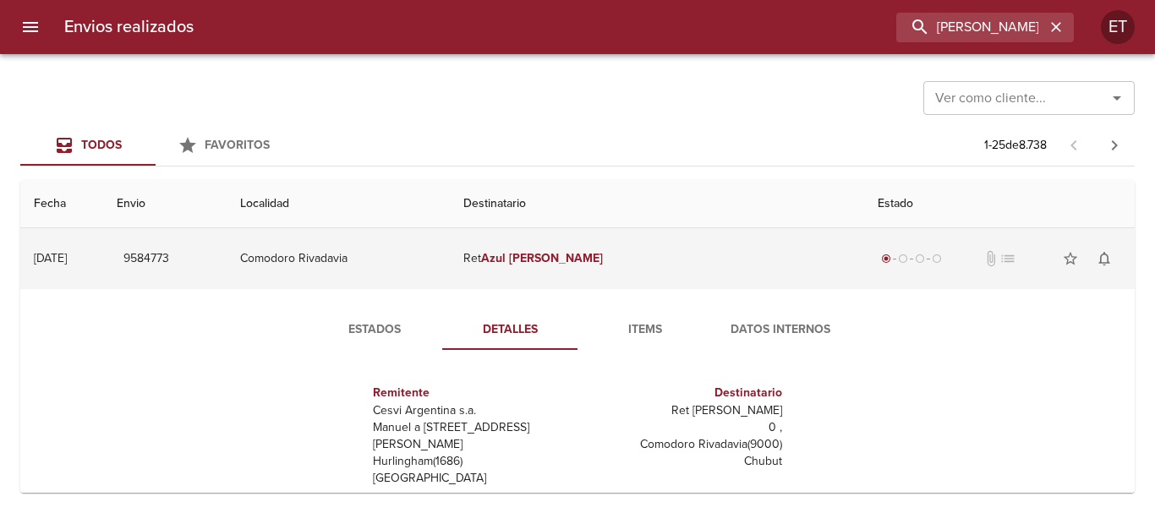
click at [603, 255] on em "[PERSON_NAME]" at bounding box center [556, 258] width 94 height 14
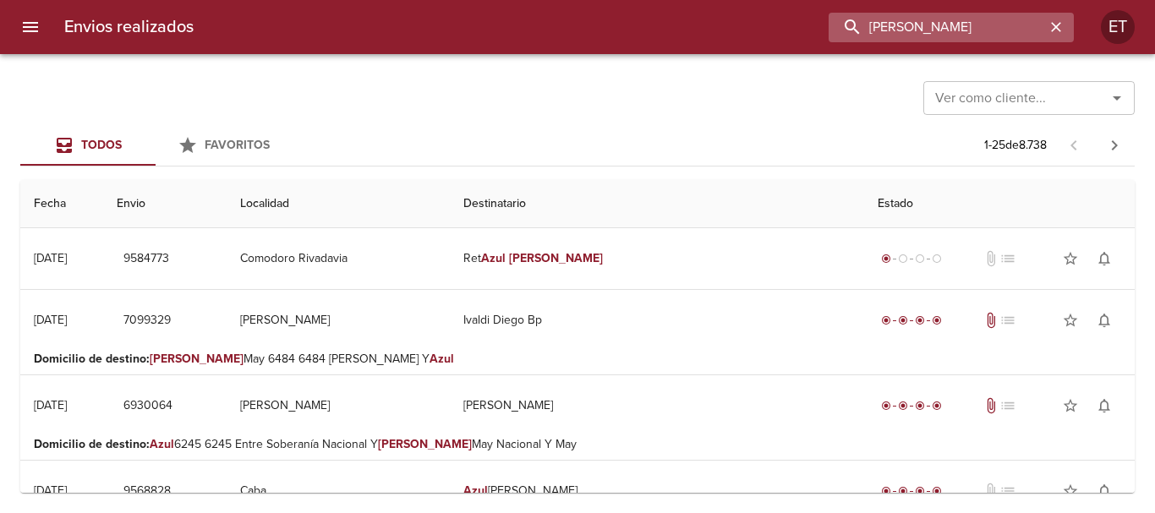
click at [1018, 21] on input "[PERSON_NAME]" at bounding box center [936, 28] width 216 height 30
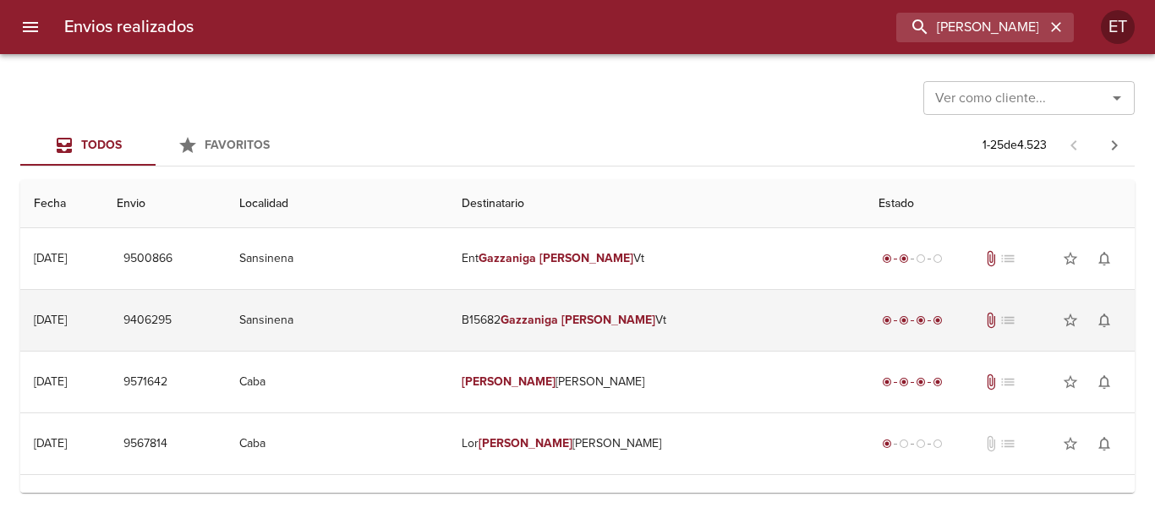
click at [618, 328] on td "B15682 [PERSON_NAME]" at bounding box center [656, 320] width 417 height 61
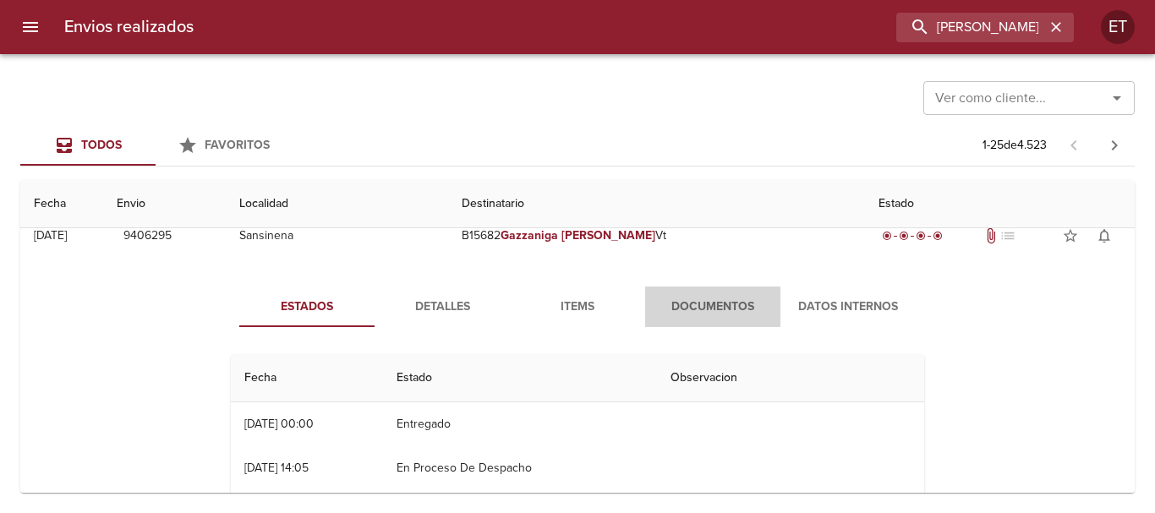
click at [701, 303] on span "Documentos" at bounding box center [712, 307] width 115 height 21
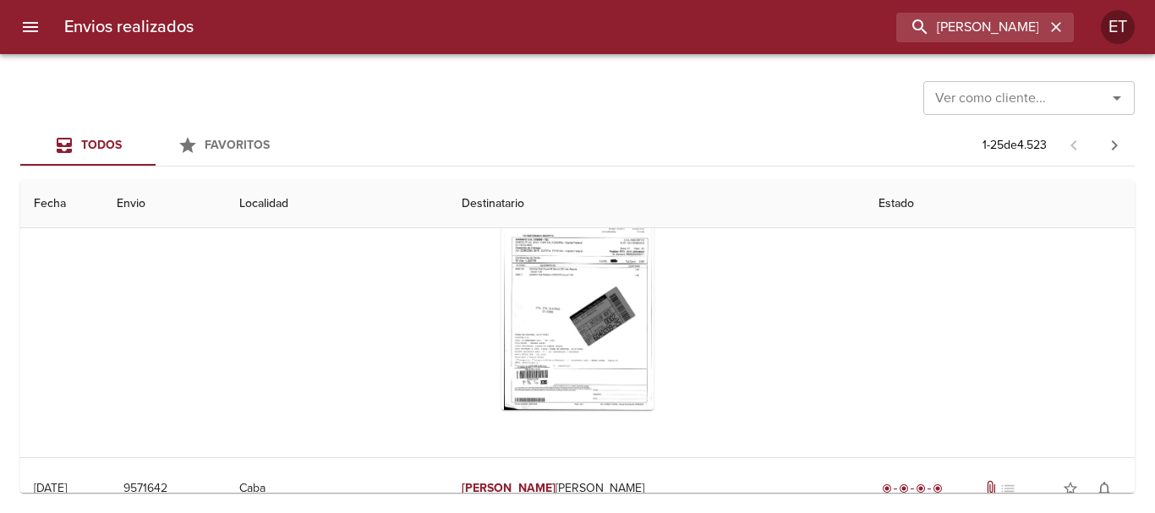
scroll to position [169, 0]
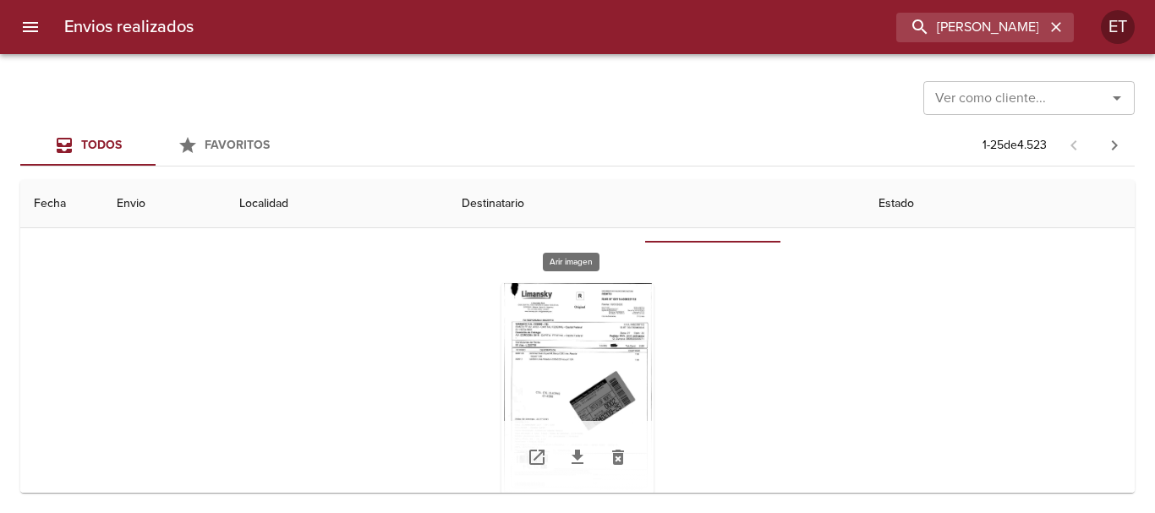
click at [544, 359] on div "Tabla de envíos del cliente" at bounding box center [577, 388] width 152 height 211
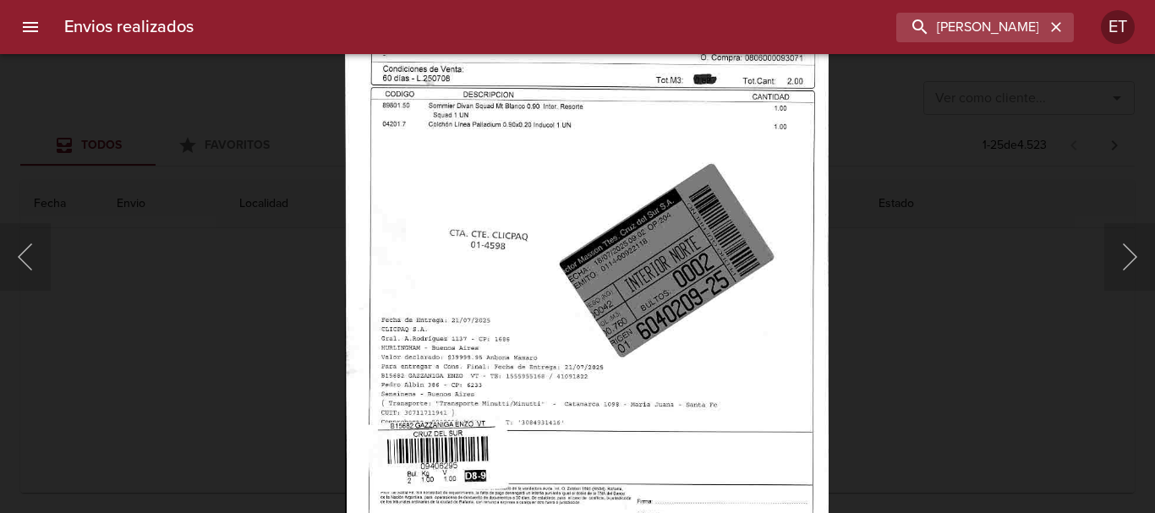
click at [684, 227] on img "Lightbox" at bounding box center [587, 221] width 484 height 691
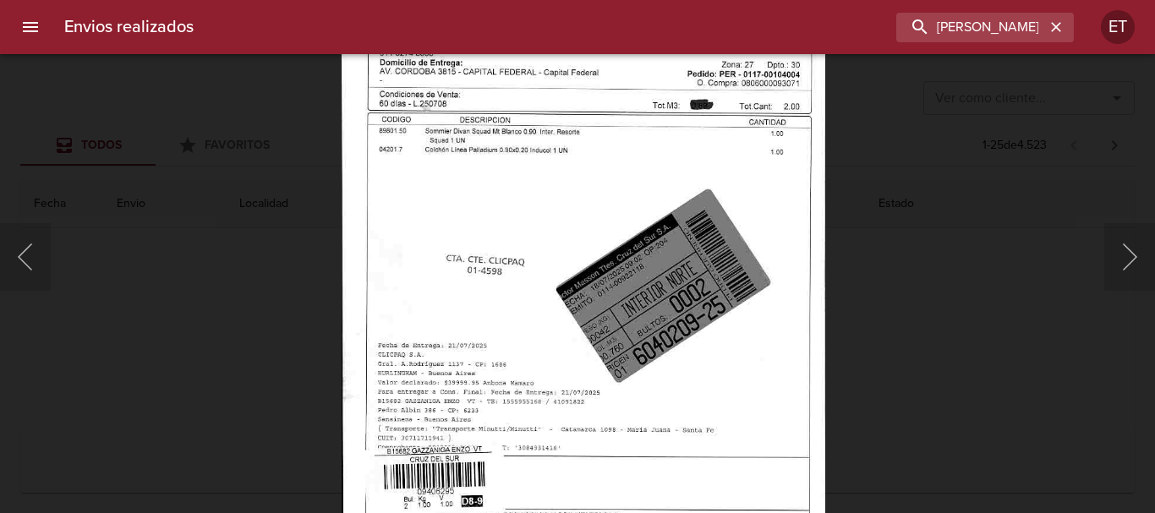
click at [938, 257] on div "Lightbox" at bounding box center [577, 256] width 1155 height 513
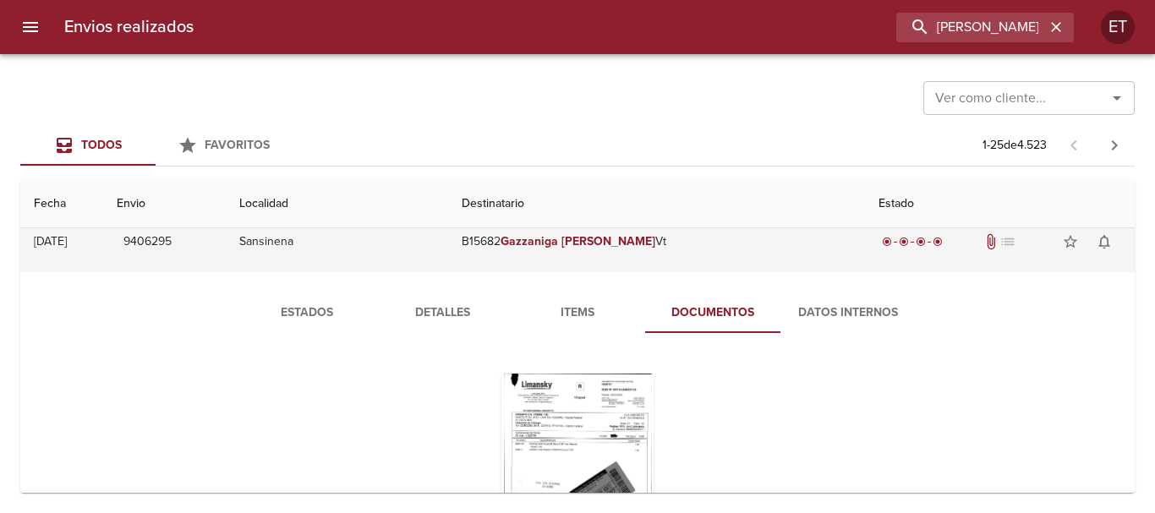
scroll to position [0, 0]
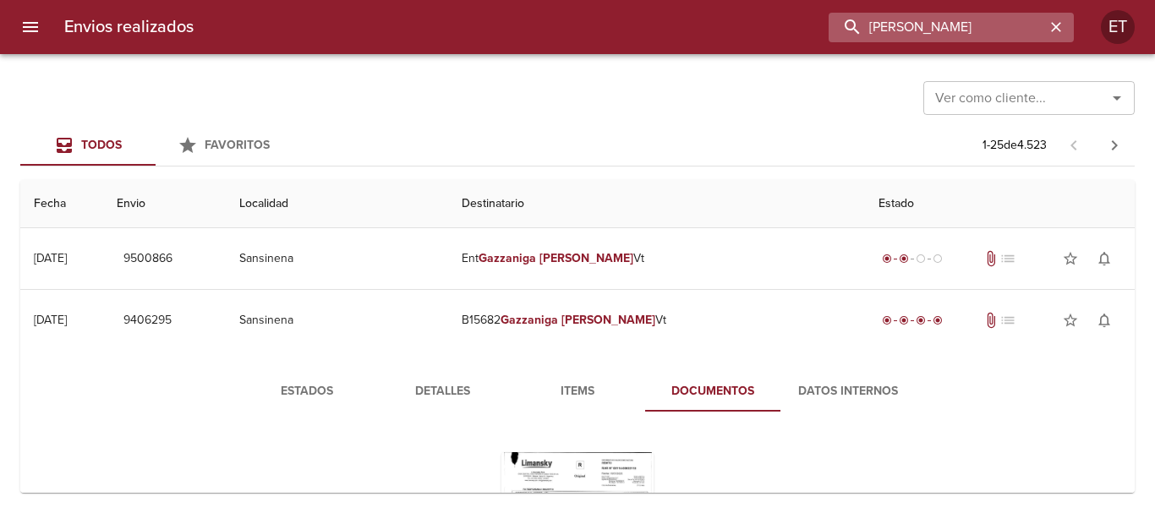
click at [957, 15] on input "[PERSON_NAME]" at bounding box center [936, 28] width 216 height 30
type input "[PERSON_NAME]"
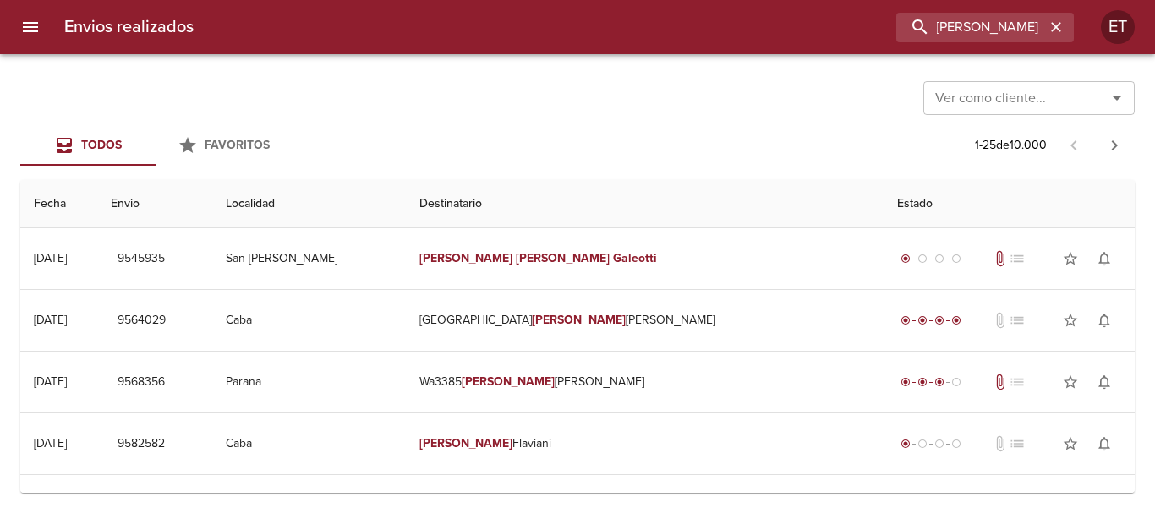
click at [768, 101] on div "Ver como cliente... Ver como cliente..." at bounding box center [577, 96] width 1114 height 44
click at [1064, 32] on button "button" at bounding box center [1056, 27] width 22 height 22
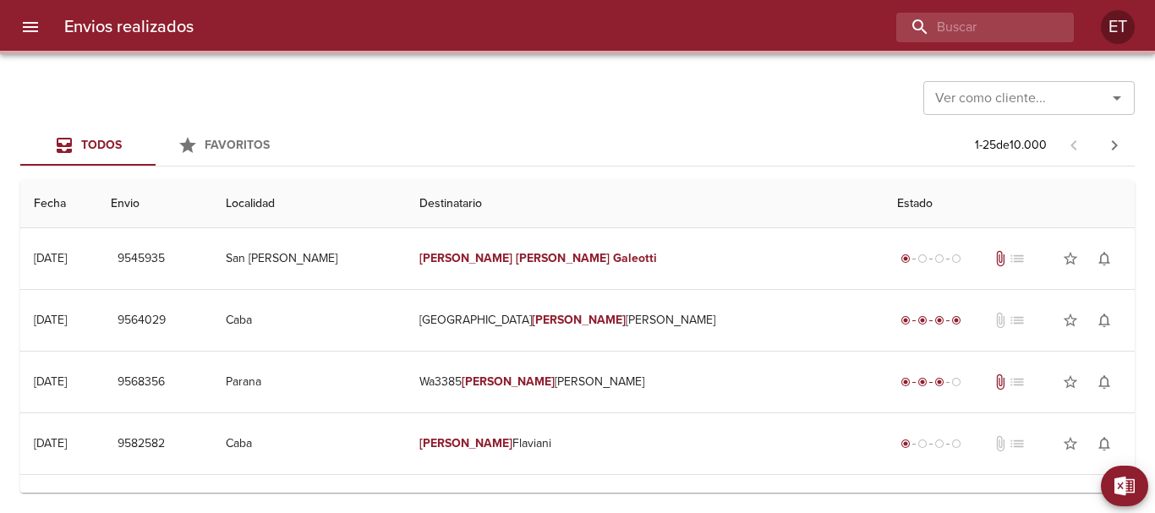
drag, startPoint x: 811, startPoint y: 94, endPoint x: 825, endPoint y: 109, distance: 20.9
click at [811, 93] on div "Ver como cliente... Ver como cliente..." at bounding box center [577, 96] width 1114 height 44
click at [828, 118] on div "Ver como cliente... Ver como cliente..." at bounding box center [577, 96] width 1114 height 44
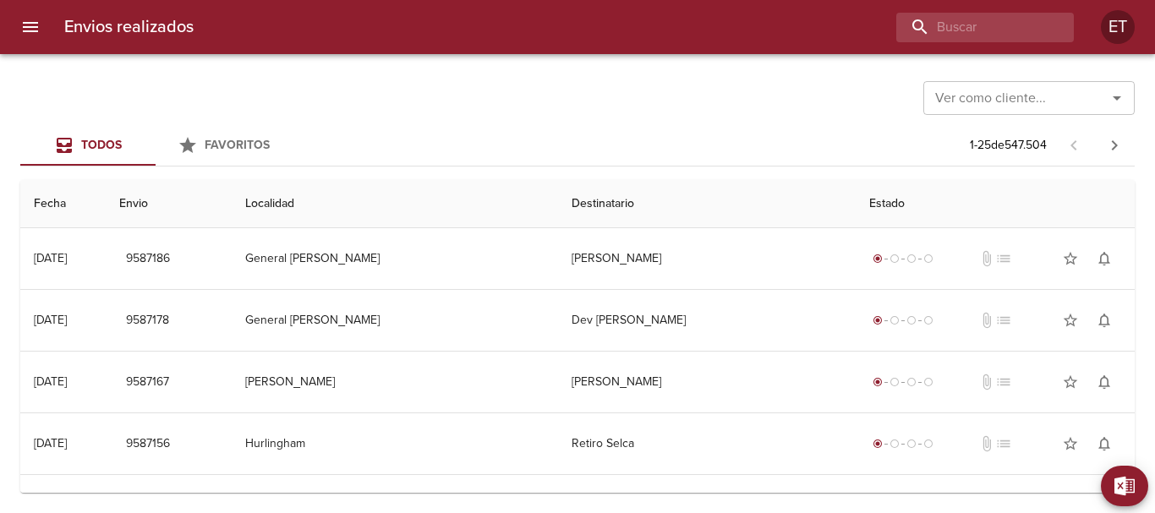
click at [609, 73] on div "Ver como cliente... Ver como cliente... Todos Favoritos 1 - 25 de 547.504 Fecha…" at bounding box center [577, 283] width 1155 height 459
